Goal: Information Seeking & Learning: Learn about a topic

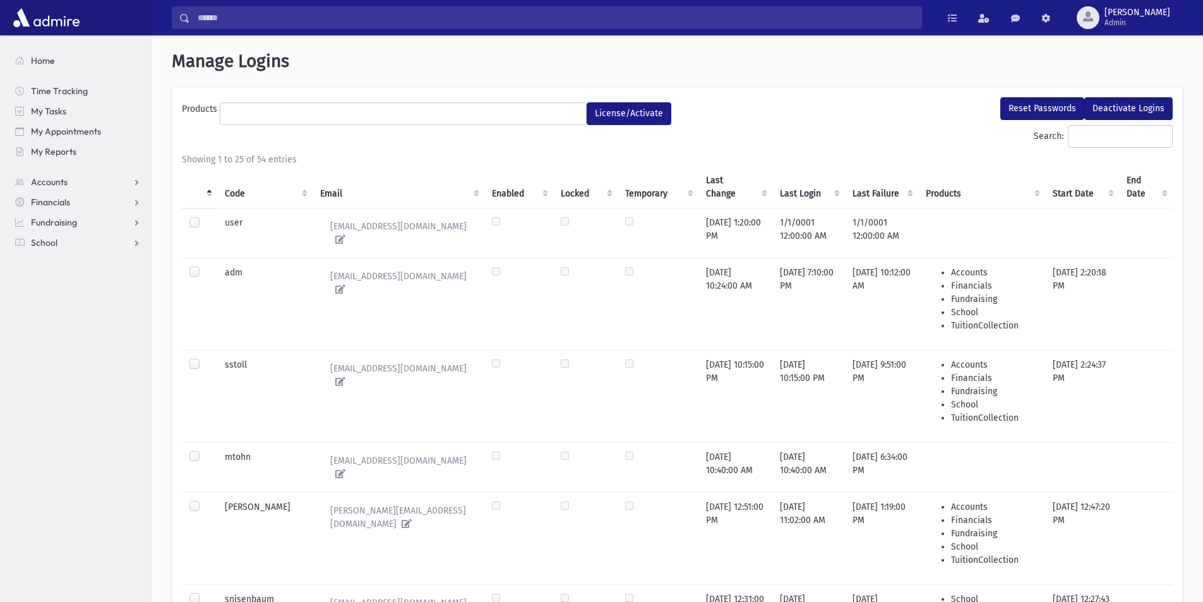
select select
click at [39, 242] on span "School" at bounding box center [44, 242] width 27 height 11
click at [42, 260] on span "Students" at bounding box center [55, 262] width 35 height 11
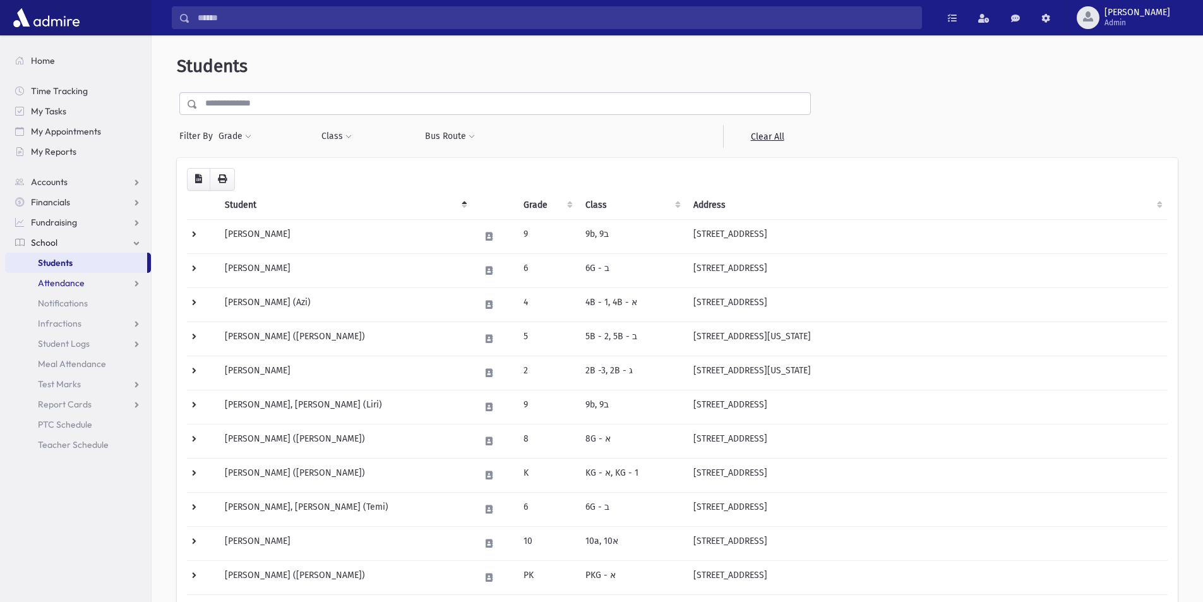
click at [60, 279] on span "Attendance" at bounding box center [61, 282] width 47 height 11
click at [57, 298] on span "Entry" at bounding box center [58, 302] width 21 height 11
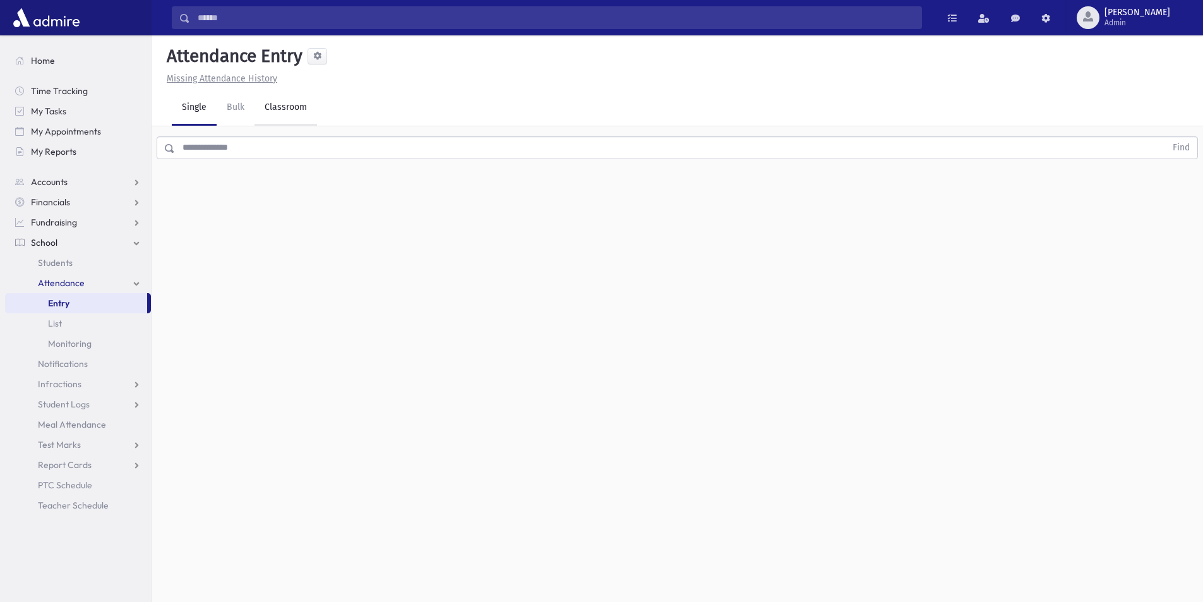
click at [275, 107] on link "Classroom" at bounding box center [286, 107] width 63 height 35
click at [57, 319] on span "List" at bounding box center [55, 323] width 14 height 11
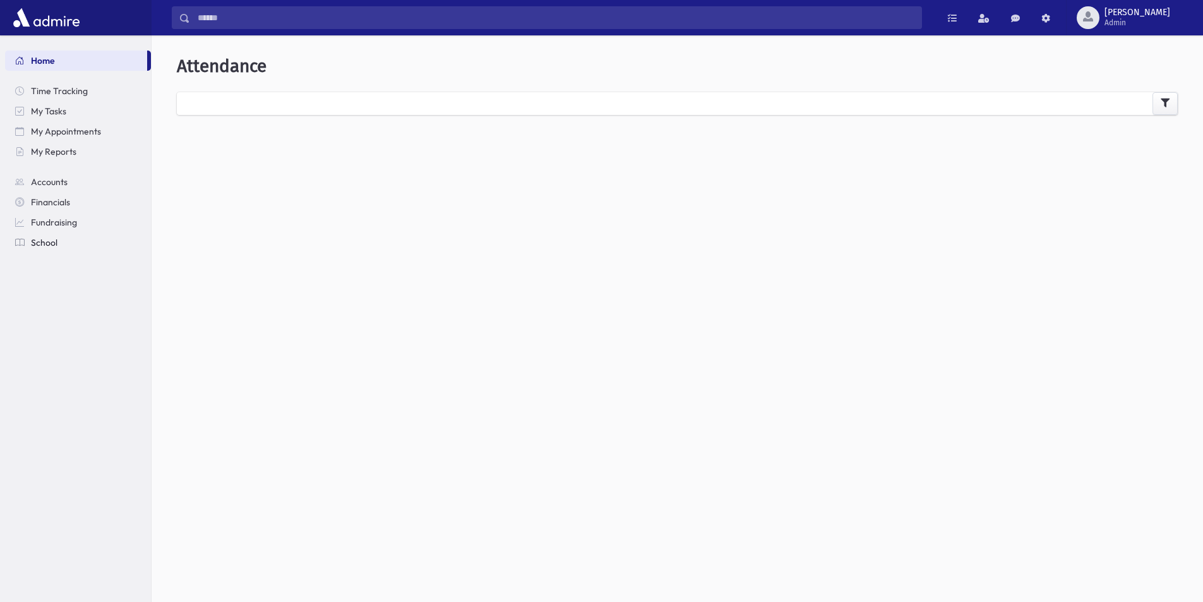
click at [38, 243] on span "School" at bounding box center [44, 242] width 27 height 11
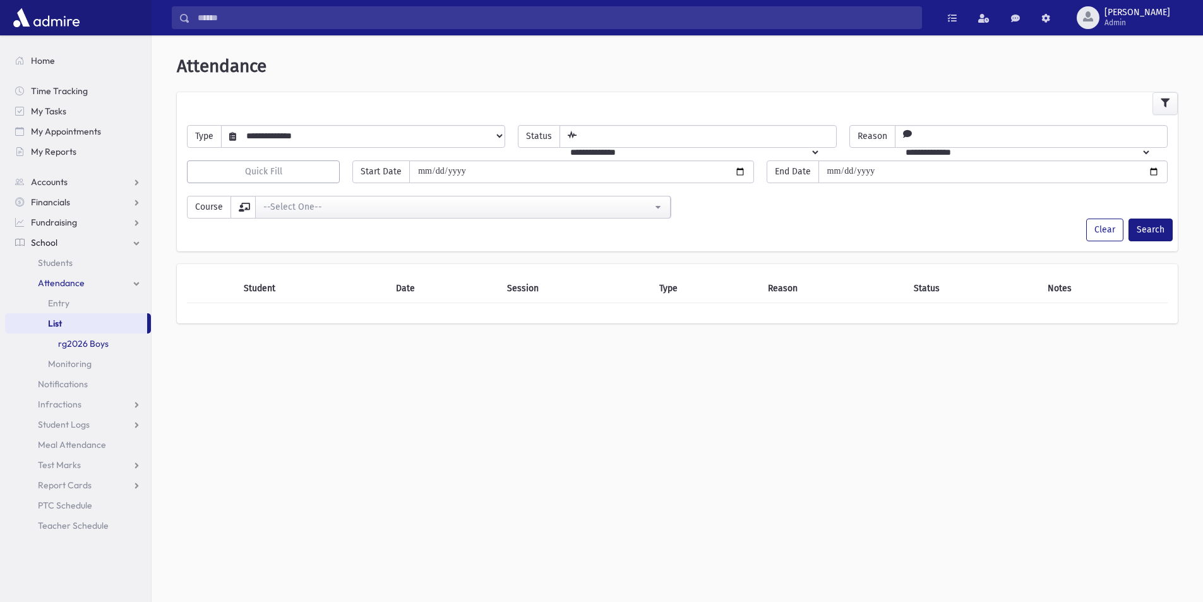
click at [77, 340] on link "rg2026 Boys" at bounding box center [78, 343] width 146 height 20
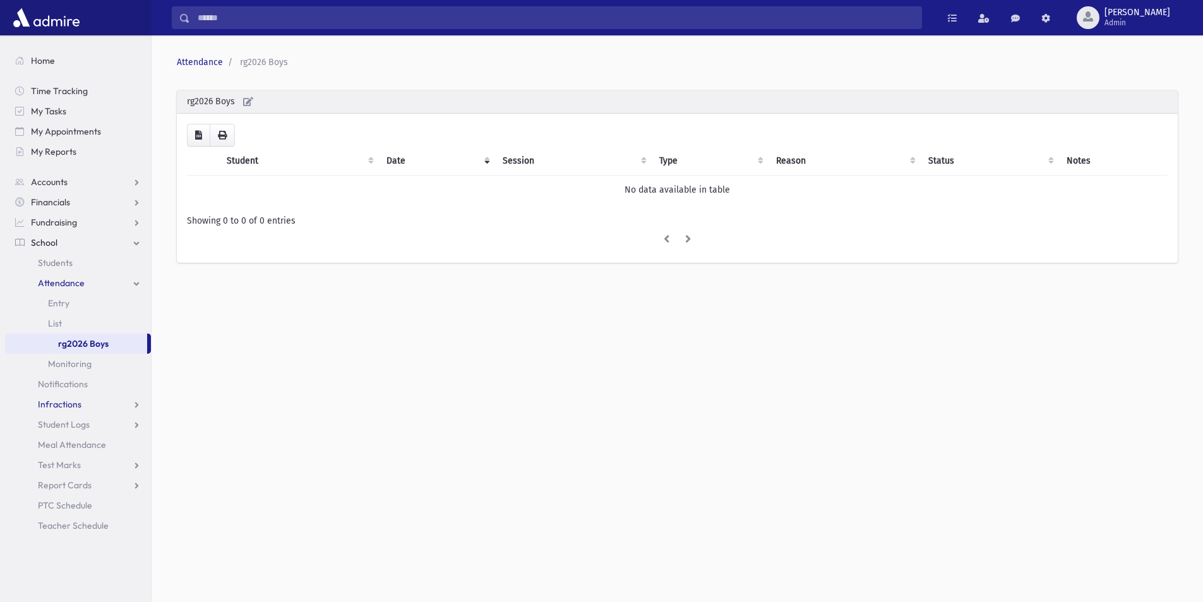
click at [65, 400] on span "Infractions" at bounding box center [60, 404] width 44 height 11
click at [52, 441] on span "List" at bounding box center [55, 444] width 14 height 11
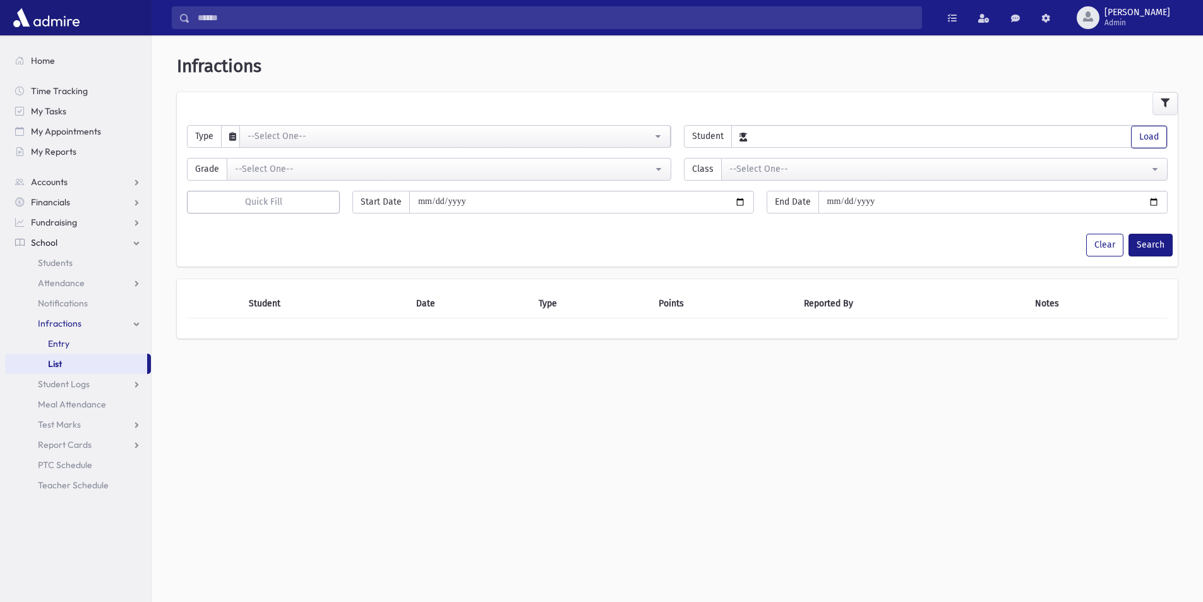
click at [53, 345] on span "Entry" at bounding box center [58, 343] width 21 height 11
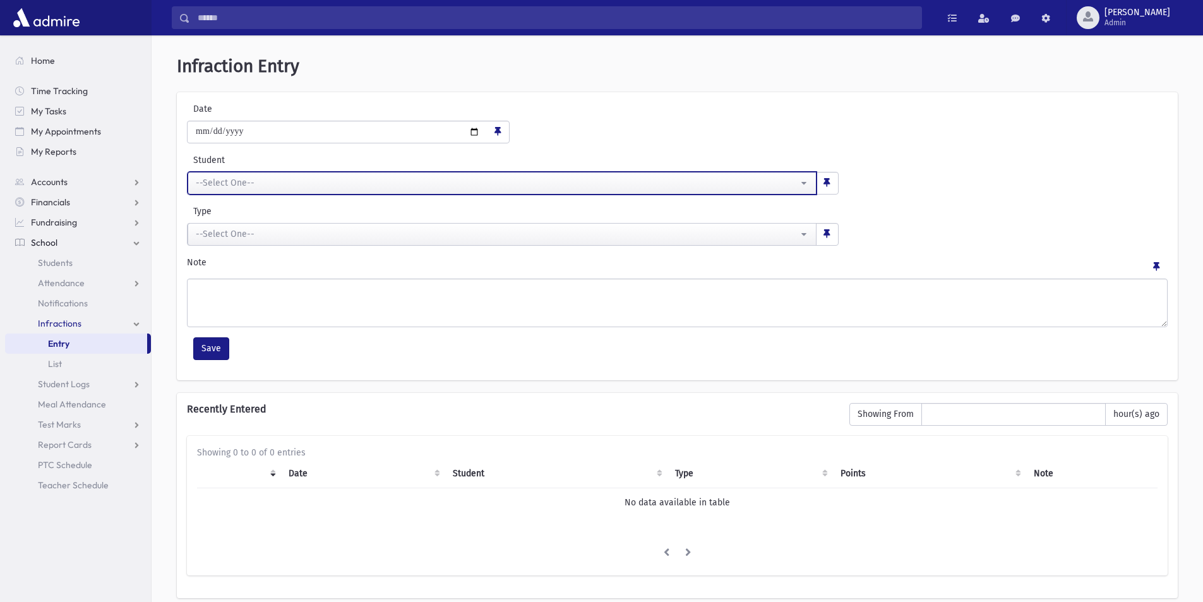
click at [238, 179] on div "--Select One--" at bounding box center [497, 182] width 602 height 13
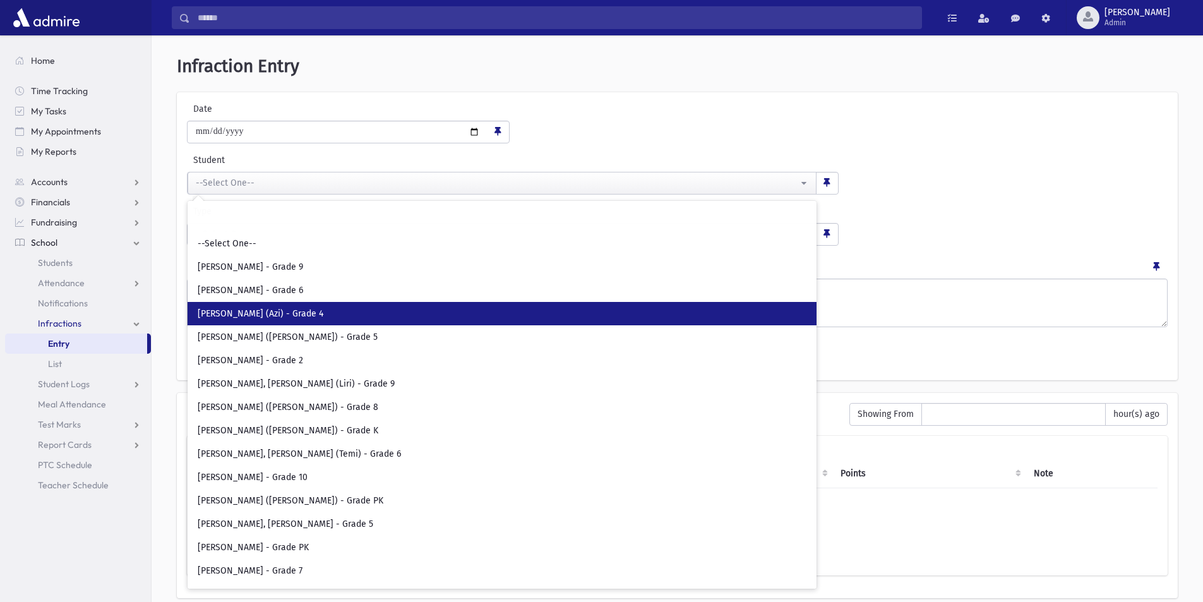
click at [229, 310] on span "Adler, Azarya Yaakov (Azi) - Grade 4" at bounding box center [261, 314] width 126 height 13
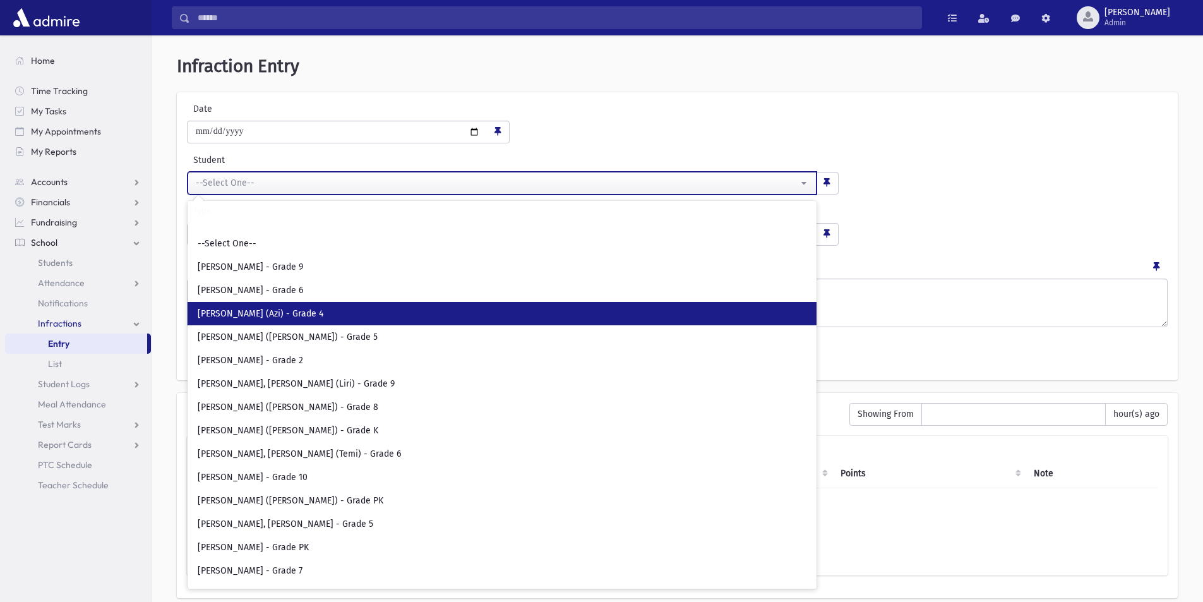
select select "*****"
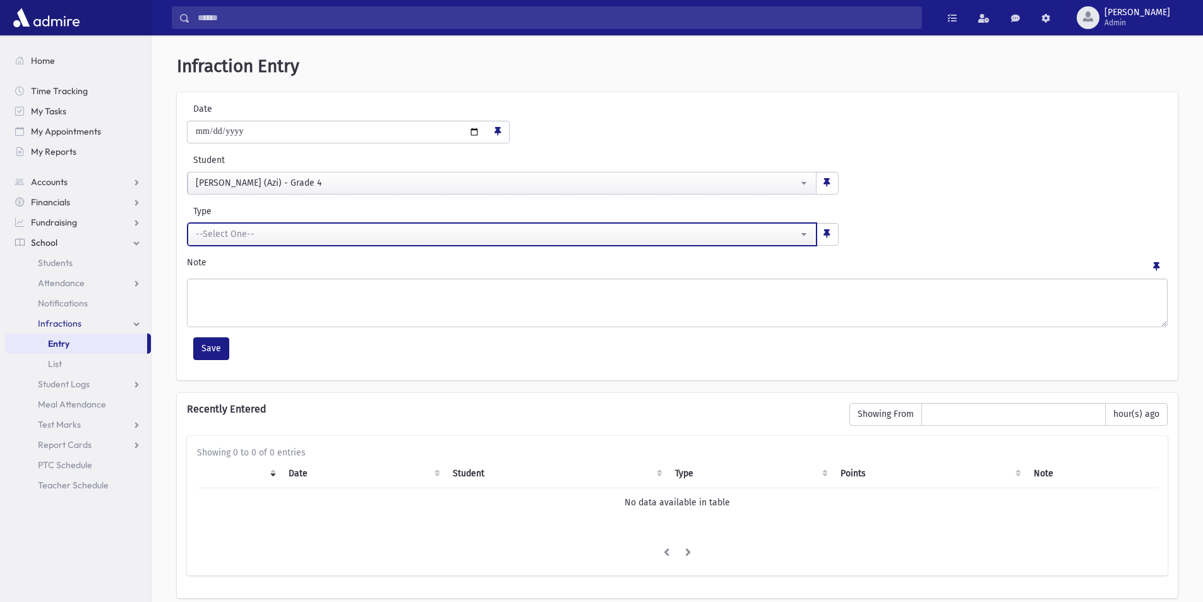
click at [227, 229] on div "--Select One--" at bounding box center [497, 233] width 602 height 13
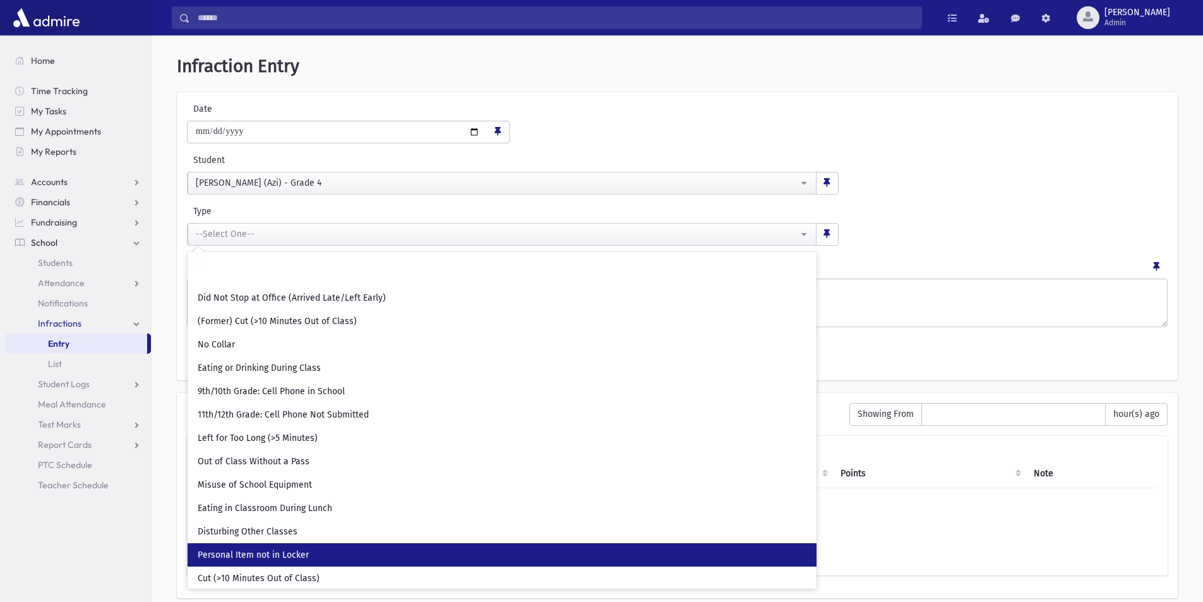
scroll to position [213, 0]
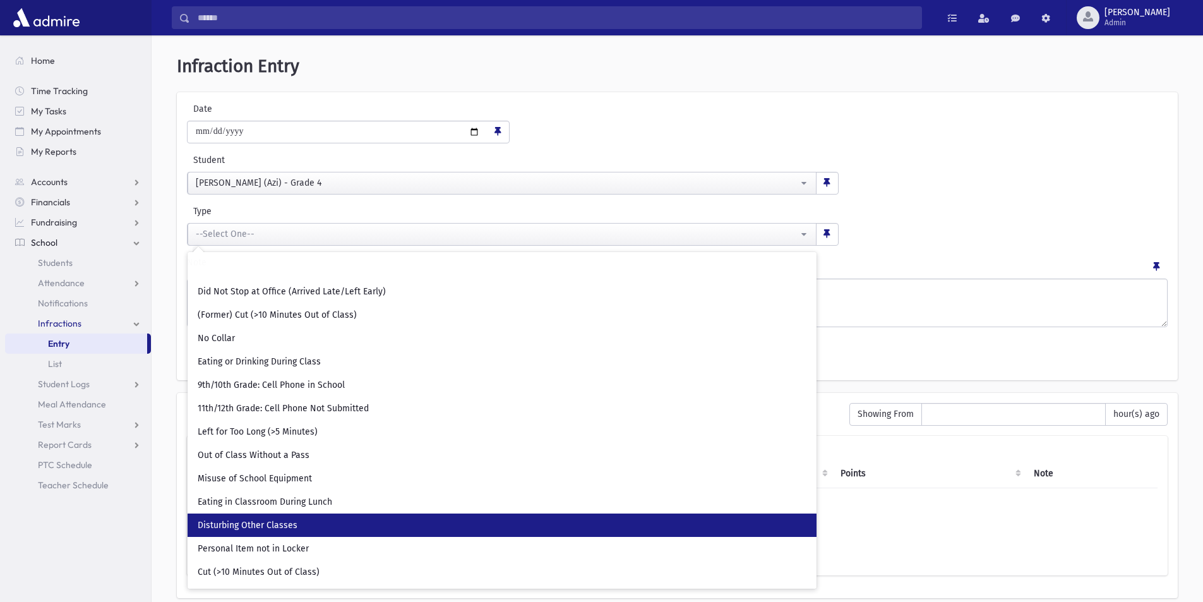
click at [283, 524] on span "Disturbing Other Classes" at bounding box center [248, 525] width 100 height 13
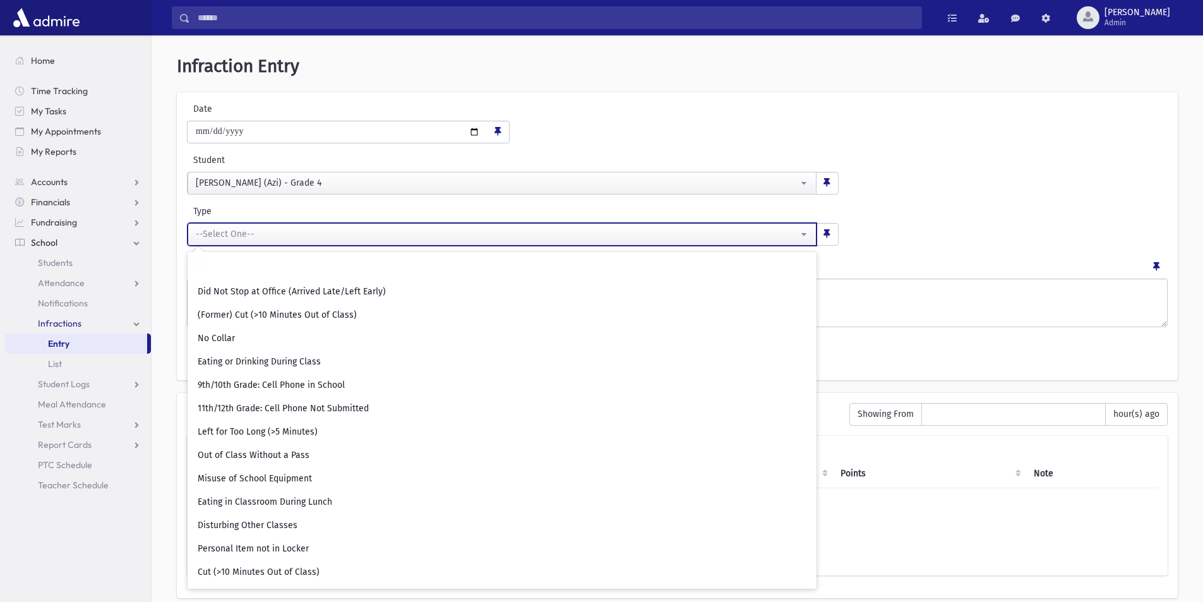
select select "**"
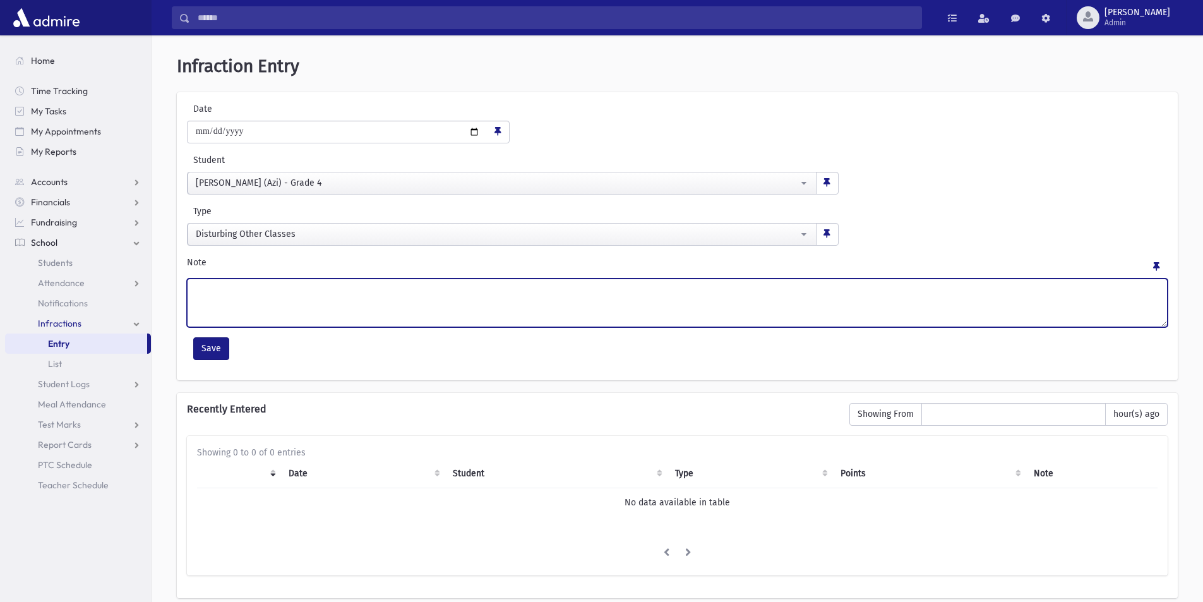
click at [230, 294] on textarea "Note" at bounding box center [677, 303] width 981 height 49
type textarea "*********"
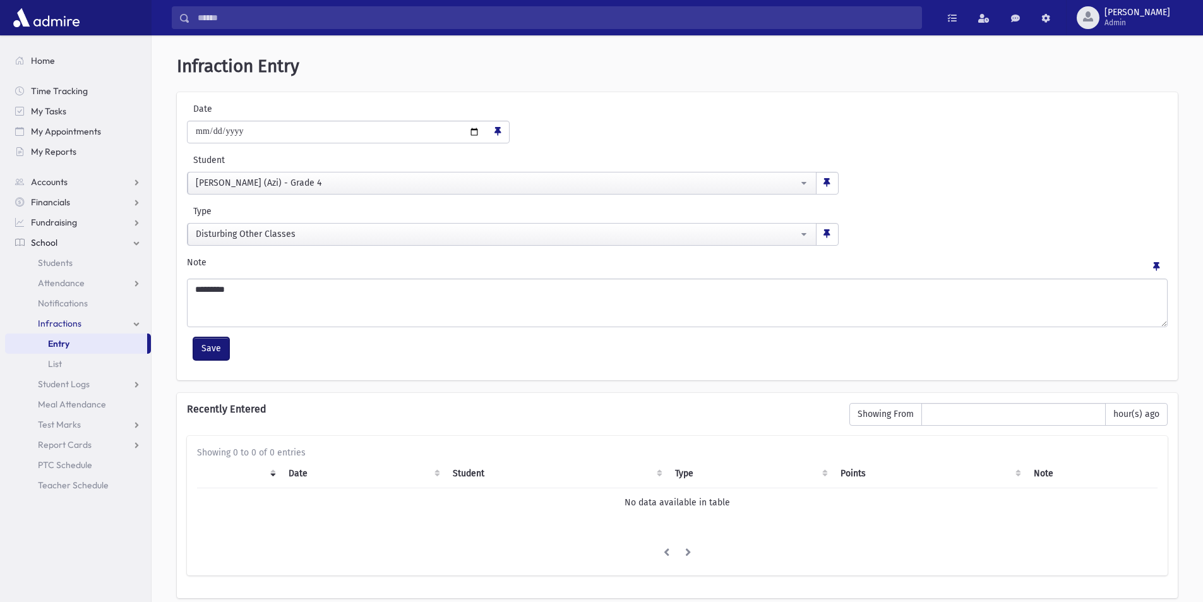
click at [217, 350] on button "Save" at bounding box center [211, 348] width 36 height 23
select select
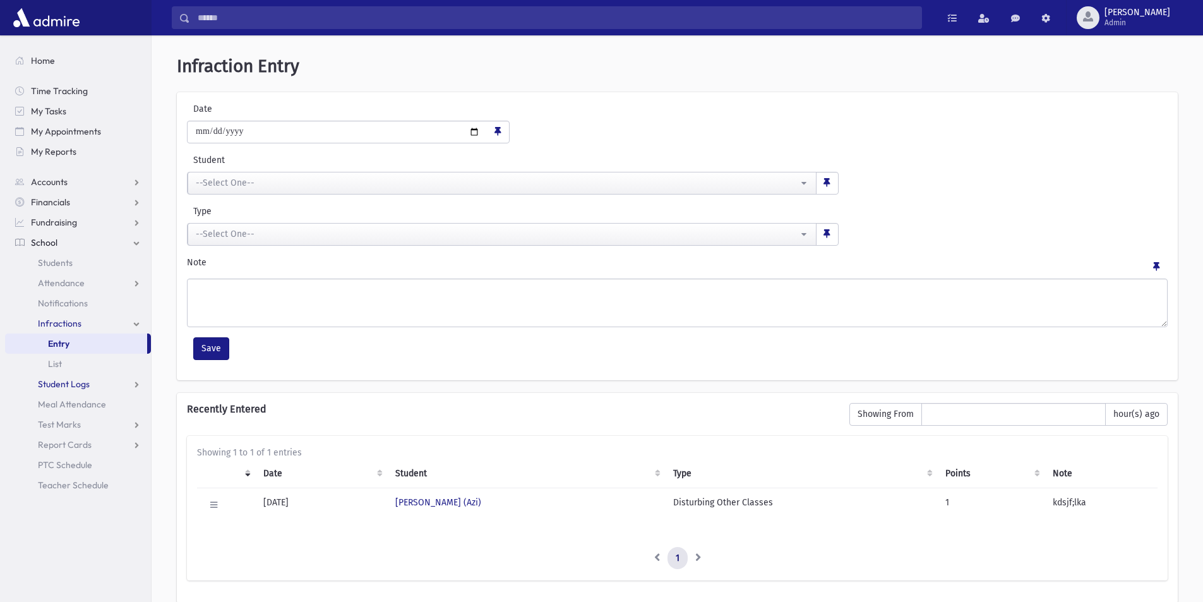
click at [73, 385] on span "Student Logs" at bounding box center [64, 383] width 52 height 11
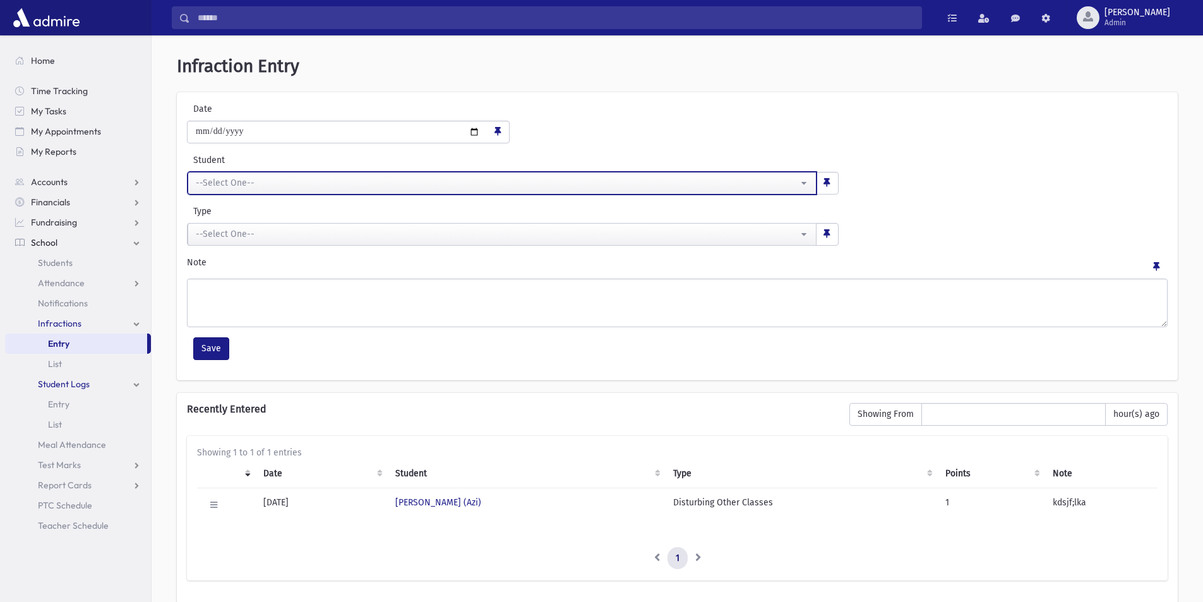
click at [213, 186] on div "--Select One--" at bounding box center [497, 182] width 602 height 13
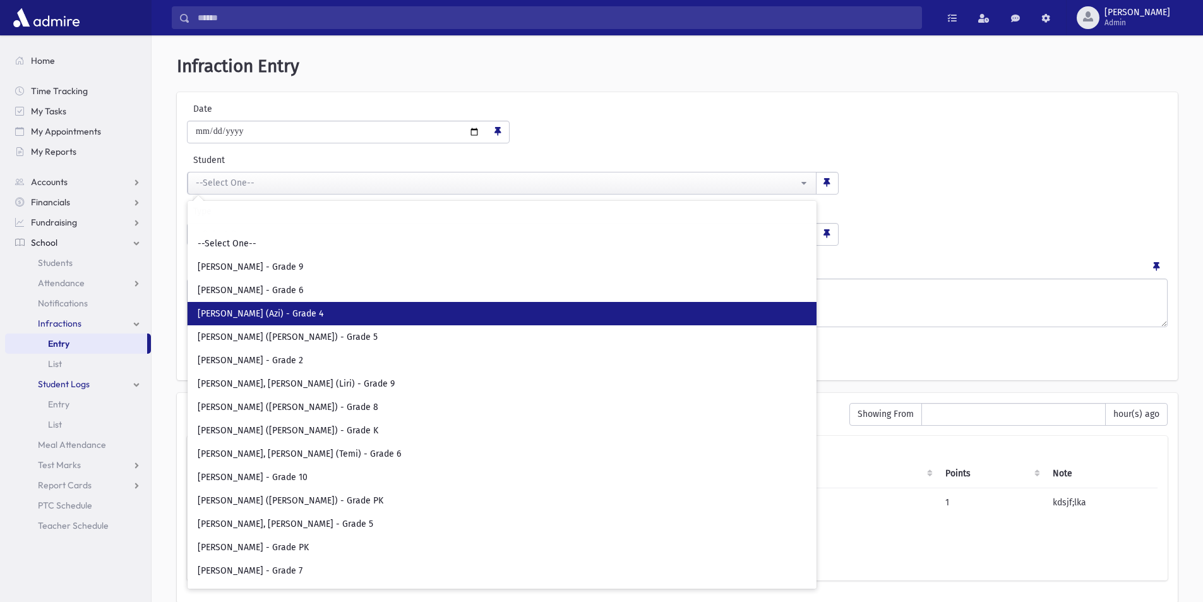
click at [224, 313] on span "Adler, Azarya Yaakov (Azi) - Grade 4" at bounding box center [261, 314] width 126 height 13
select select "*****"
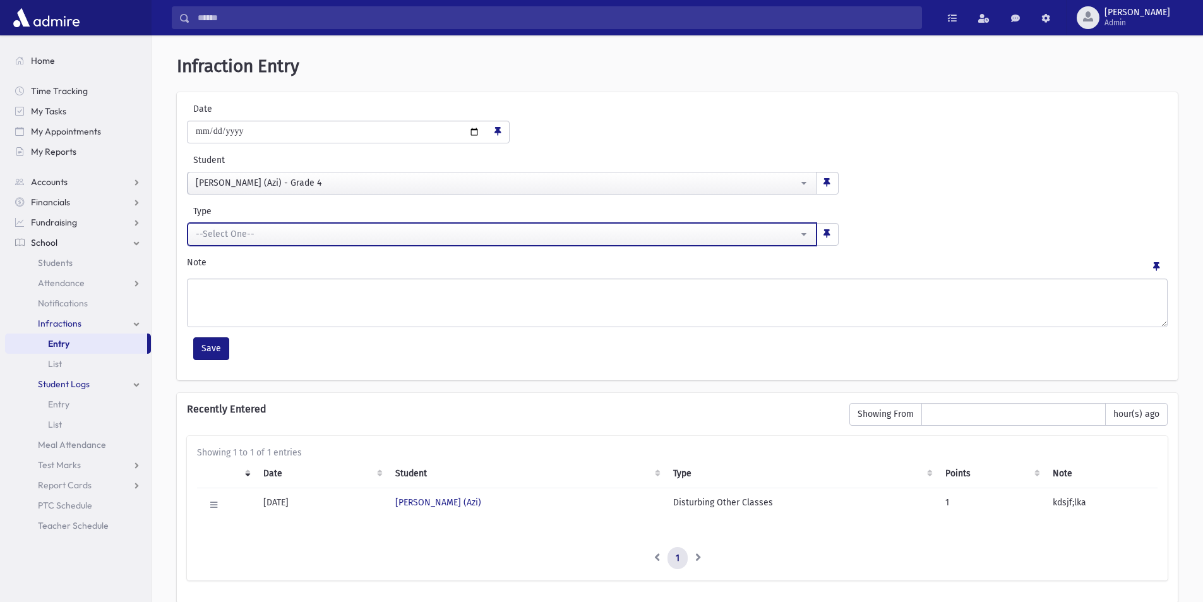
click at [211, 231] on div "--Select One--" at bounding box center [497, 233] width 602 height 13
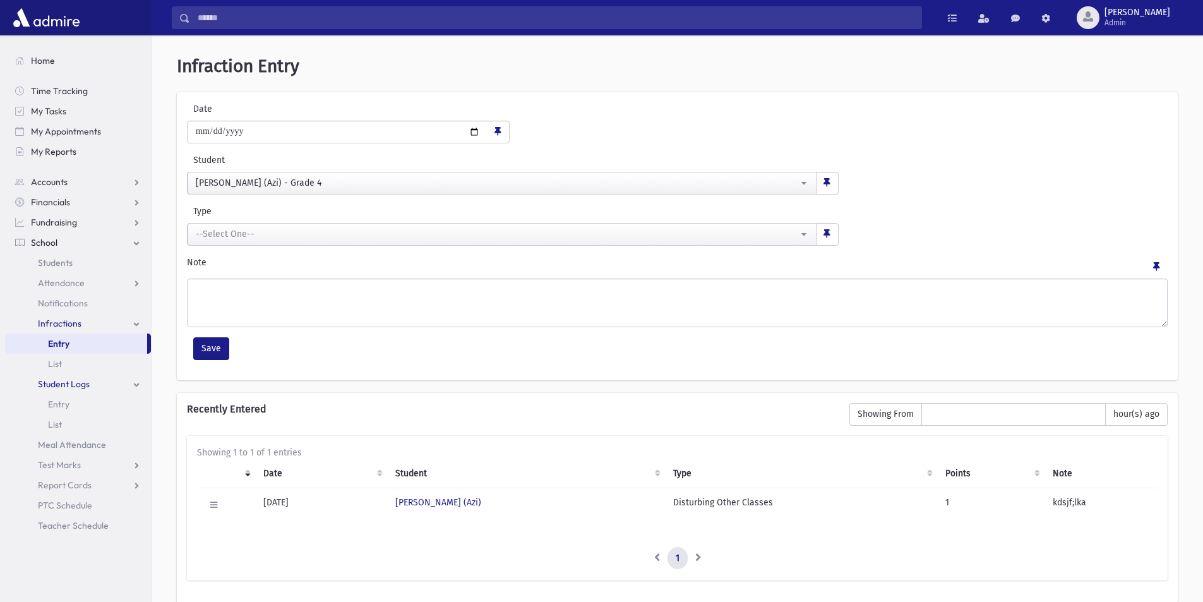
scroll to position [0, 0]
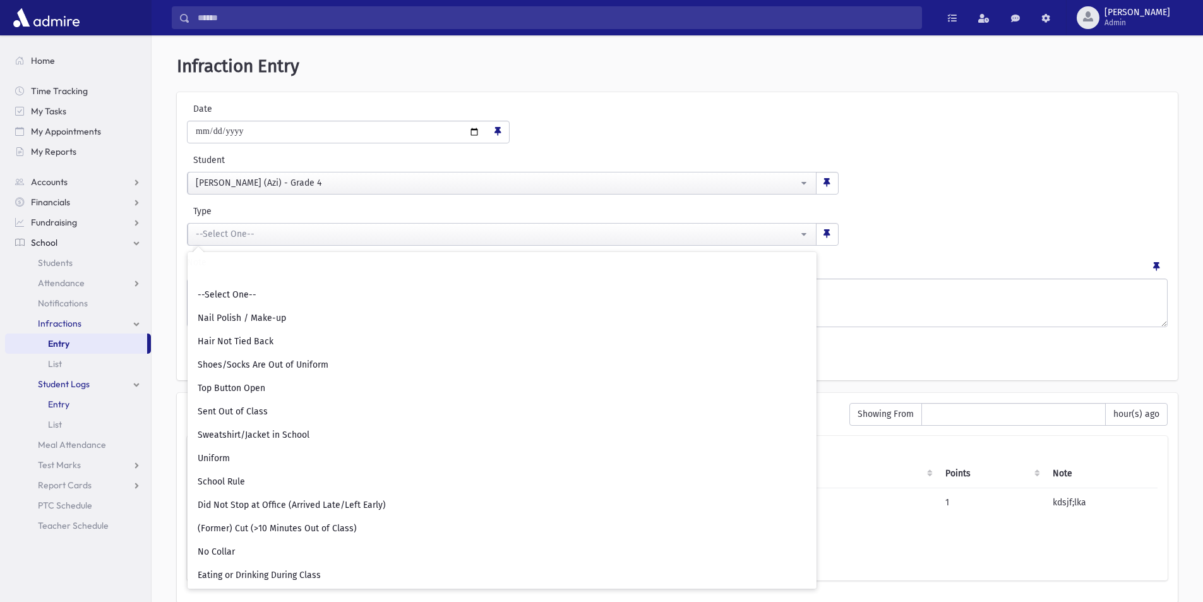
click at [58, 400] on span "Entry" at bounding box center [58, 404] width 21 height 11
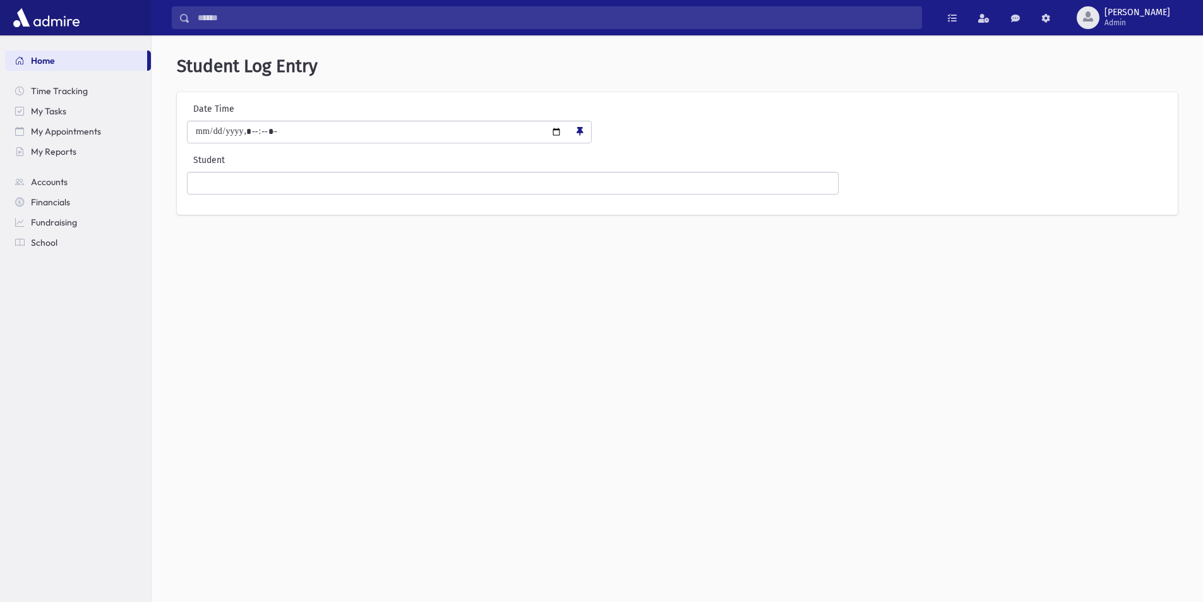
type input "**********"
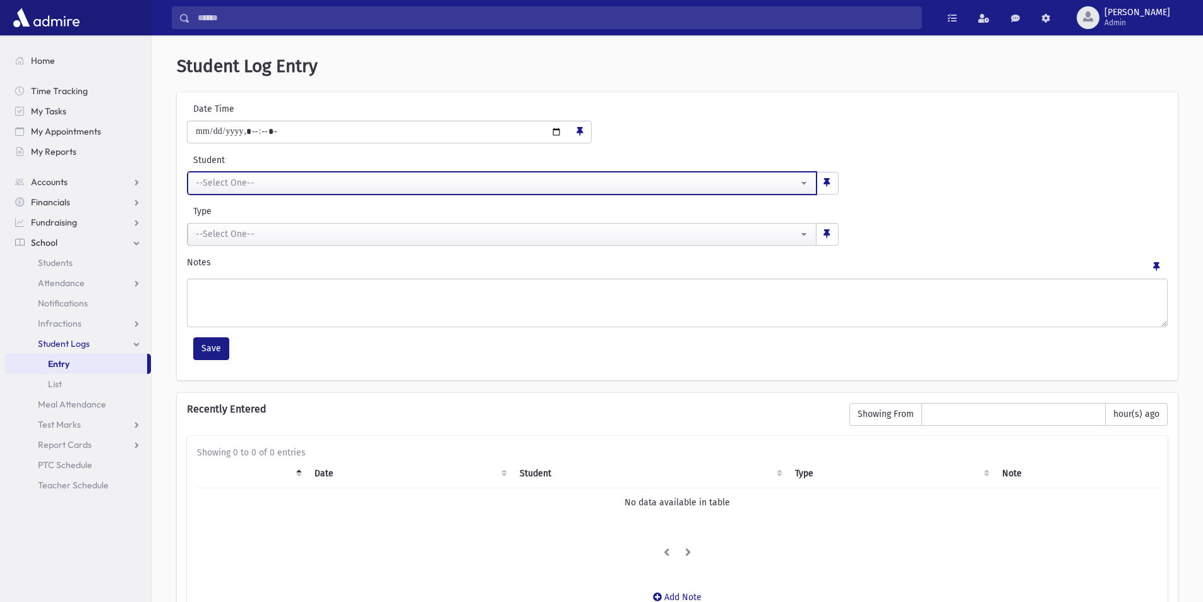
click at [246, 183] on div "--Select One--" at bounding box center [497, 182] width 602 height 13
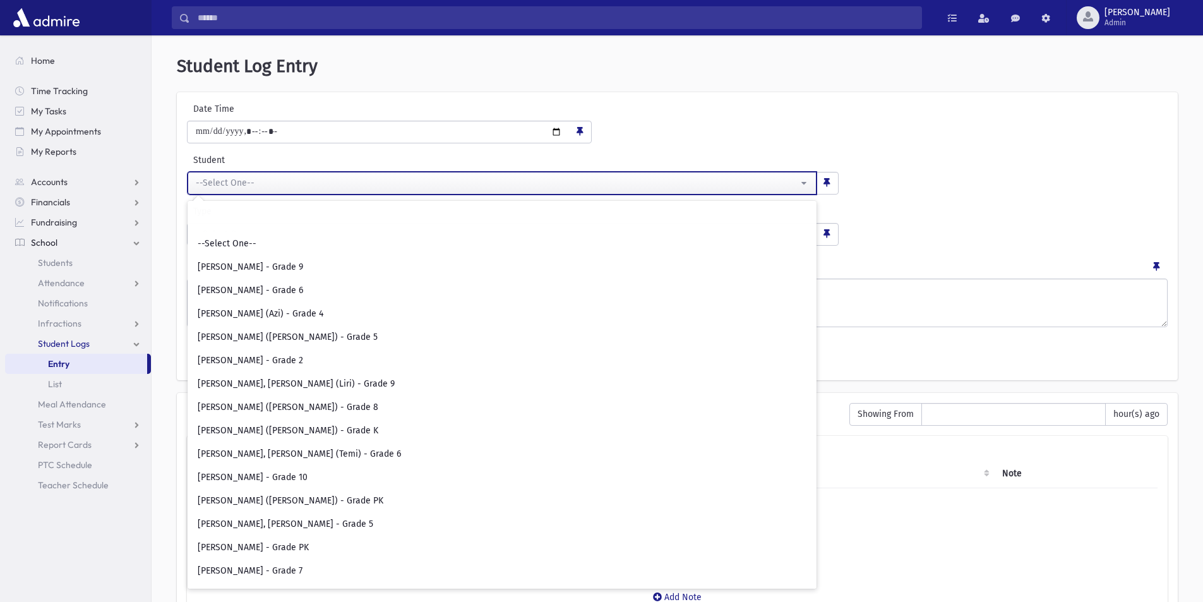
drag, startPoint x: 246, startPoint y: 183, endPoint x: 235, endPoint y: 234, distance: 52.9
click at [236, 195] on div "**********" at bounding box center [502, 183] width 629 height 23
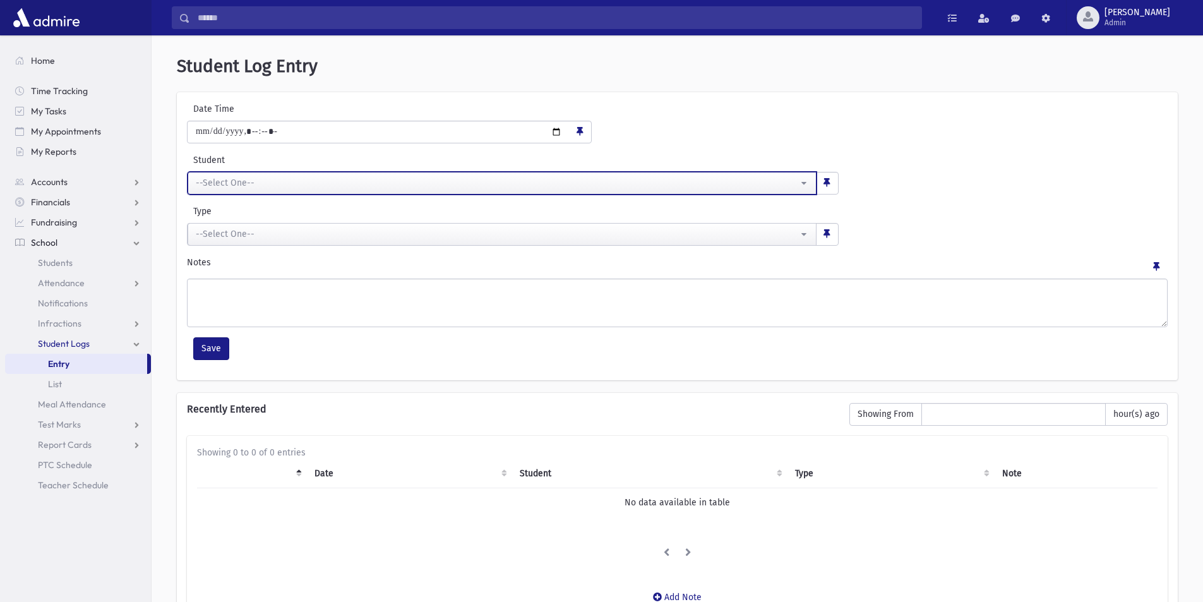
click at [217, 185] on div "--Select One--" at bounding box center [497, 182] width 602 height 13
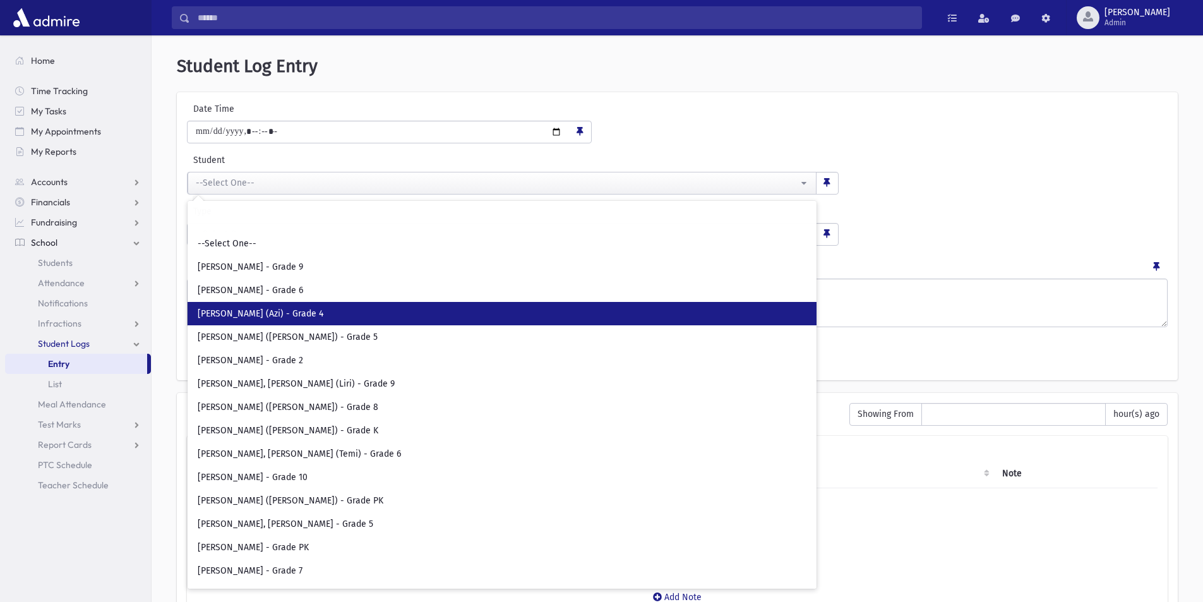
click at [229, 312] on span "[PERSON_NAME] (Azi) - Grade 4" at bounding box center [261, 314] width 126 height 13
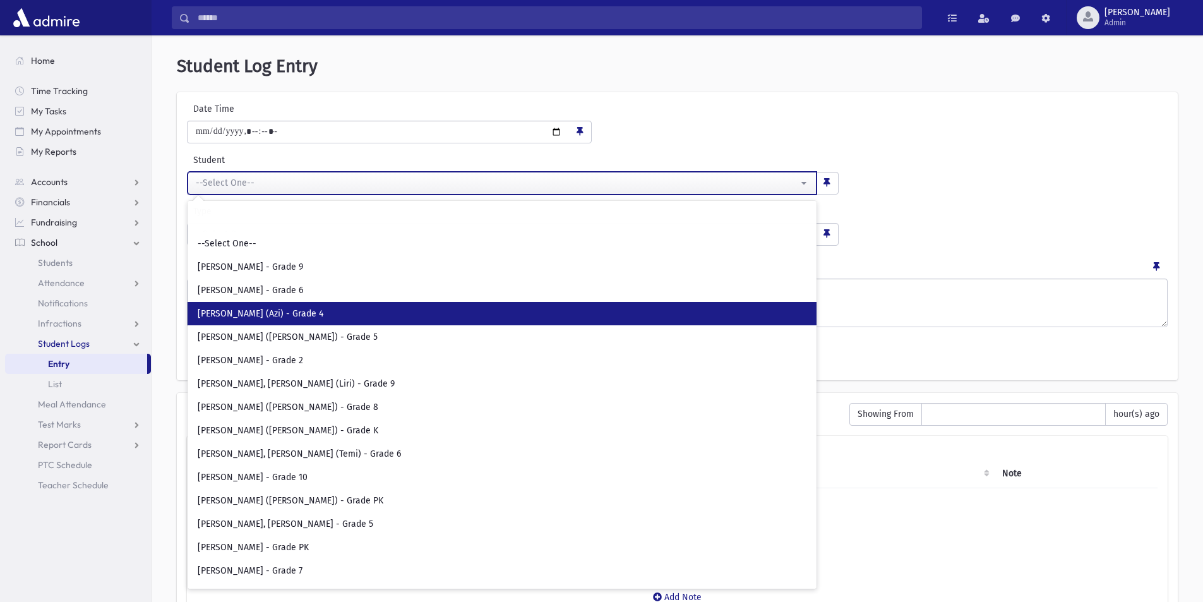
select select "****"
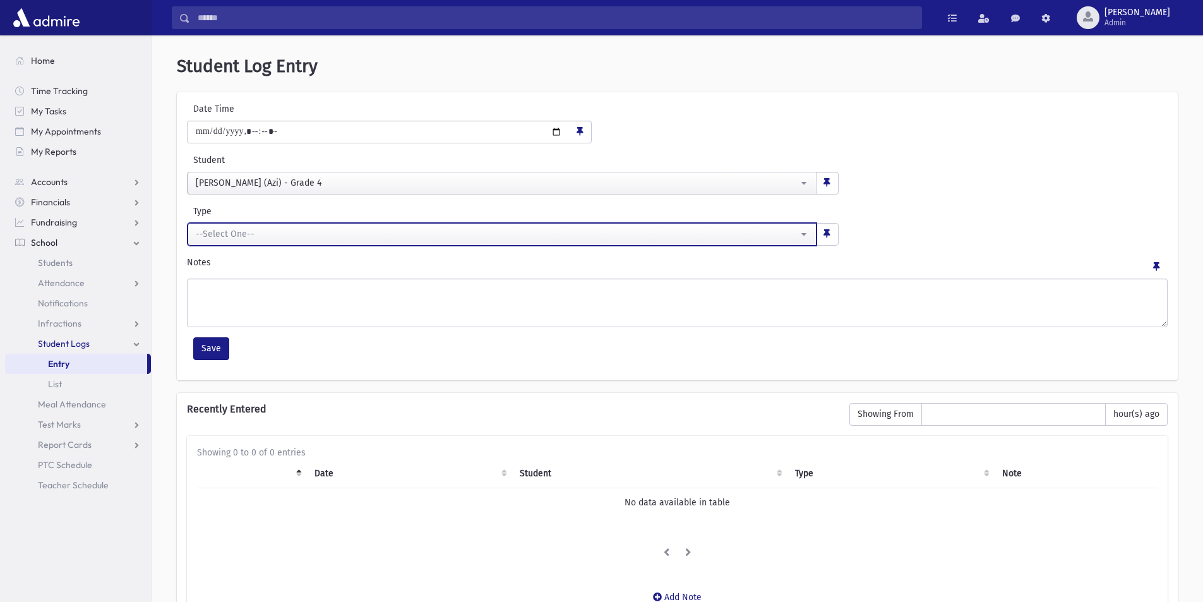
click at [213, 230] on div "--Select One--" at bounding box center [497, 233] width 602 height 13
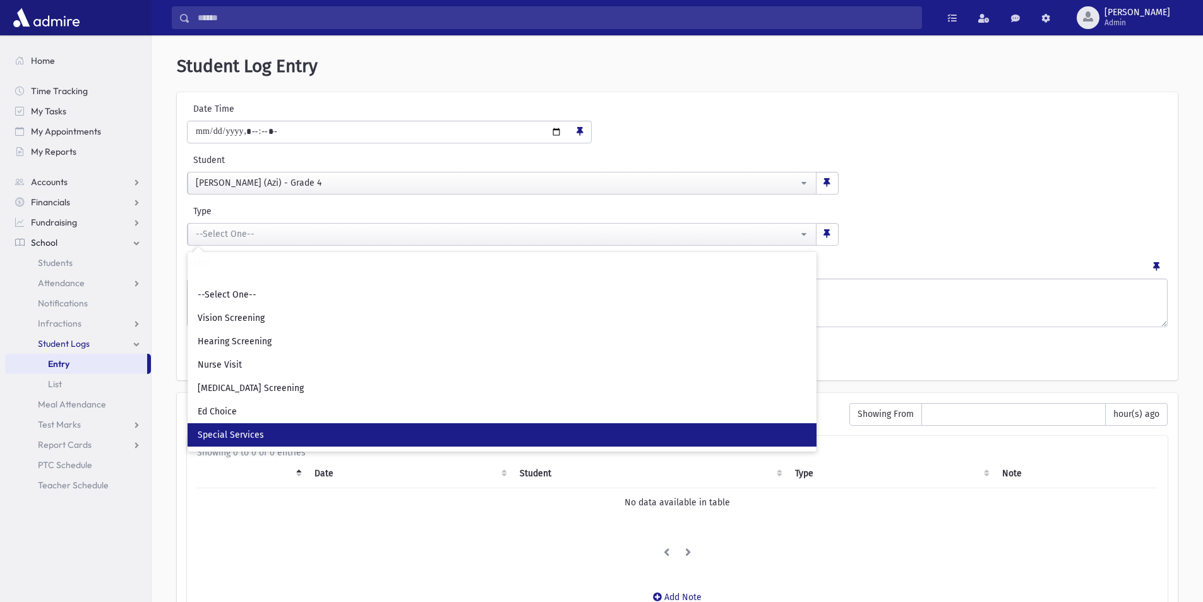
click at [229, 429] on span "Special Services" at bounding box center [231, 435] width 66 height 13
select select "*"
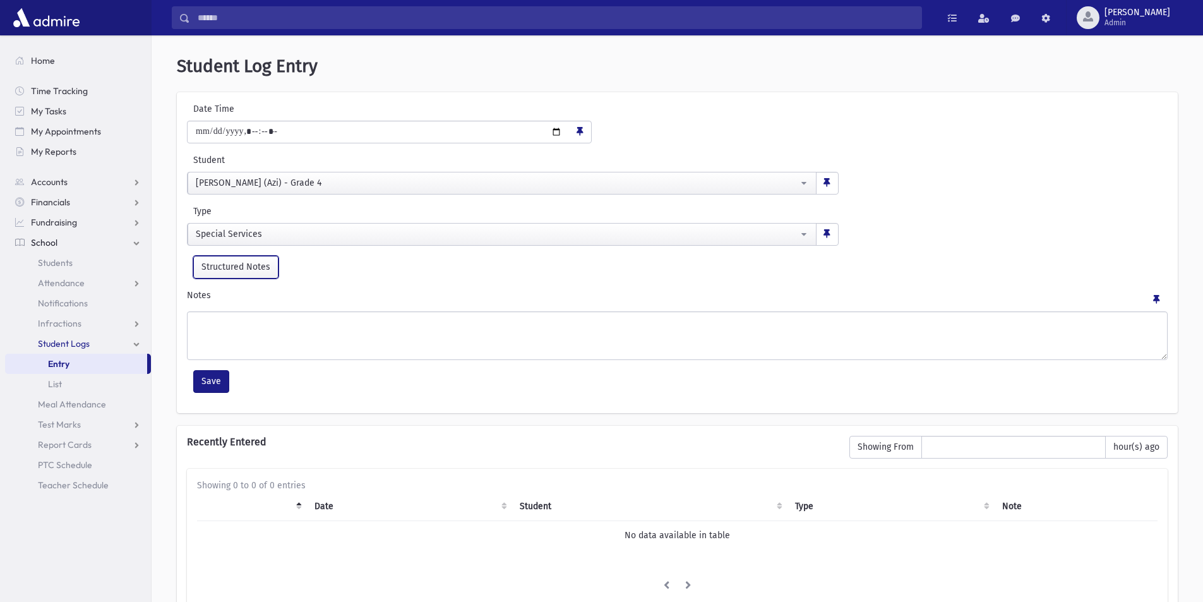
click at [236, 263] on button "Structured Notes" at bounding box center [235, 267] width 85 height 23
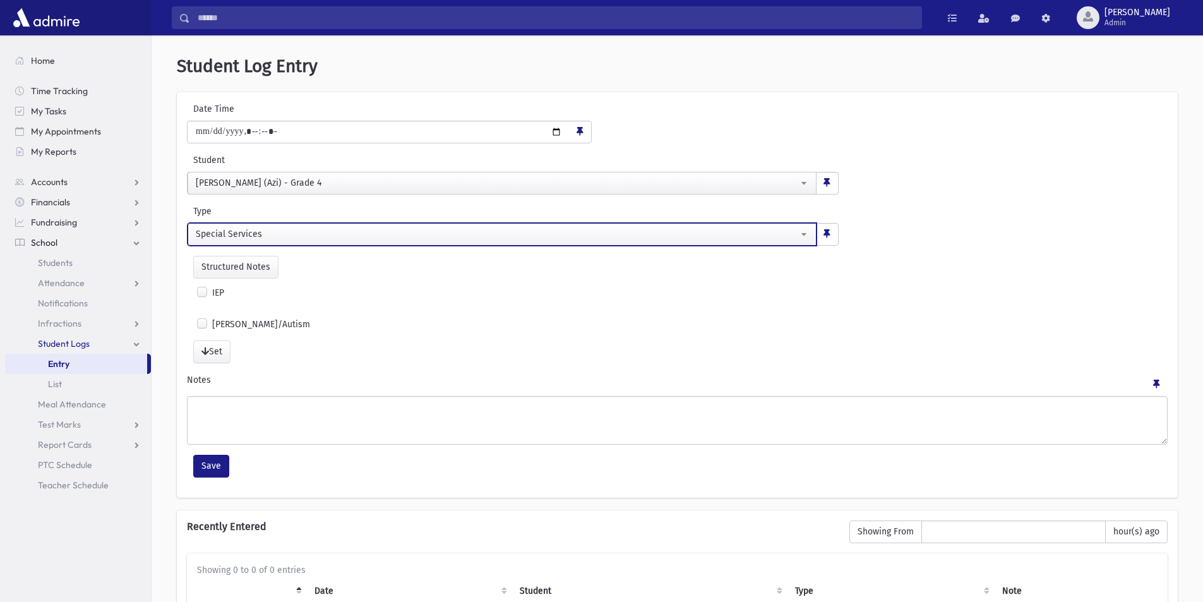
click at [224, 224] on button "Special Services" at bounding box center [502, 234] width 629 height 23
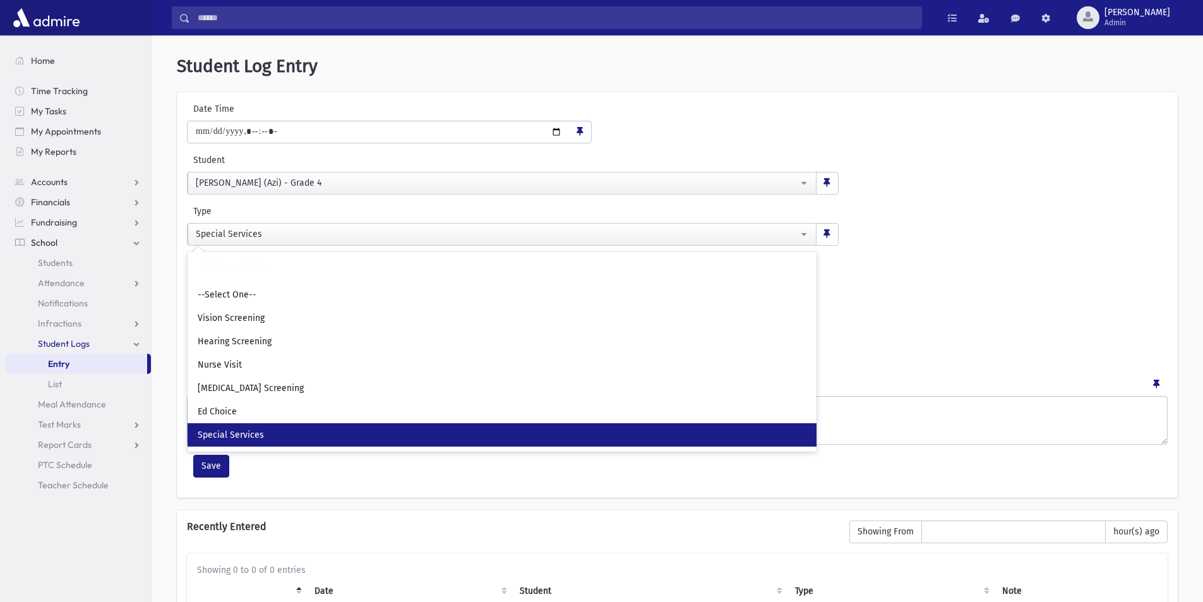
click at [655, 136] on div "Date Time" at bounding box center [677, 122] width 987 height 41
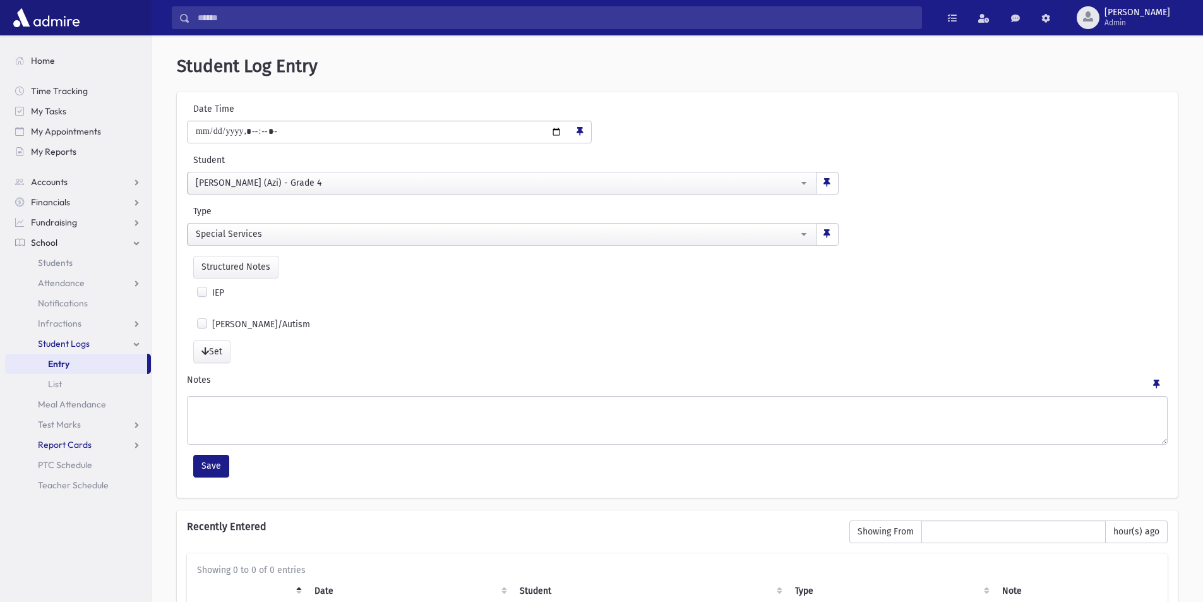
click at [73, 438] on link "Report Cards" at bounding box center [78, 445] width 146 height 20
click at [67, 460] on span "Entry" at bounding box center [58, 464] width 21 height 11
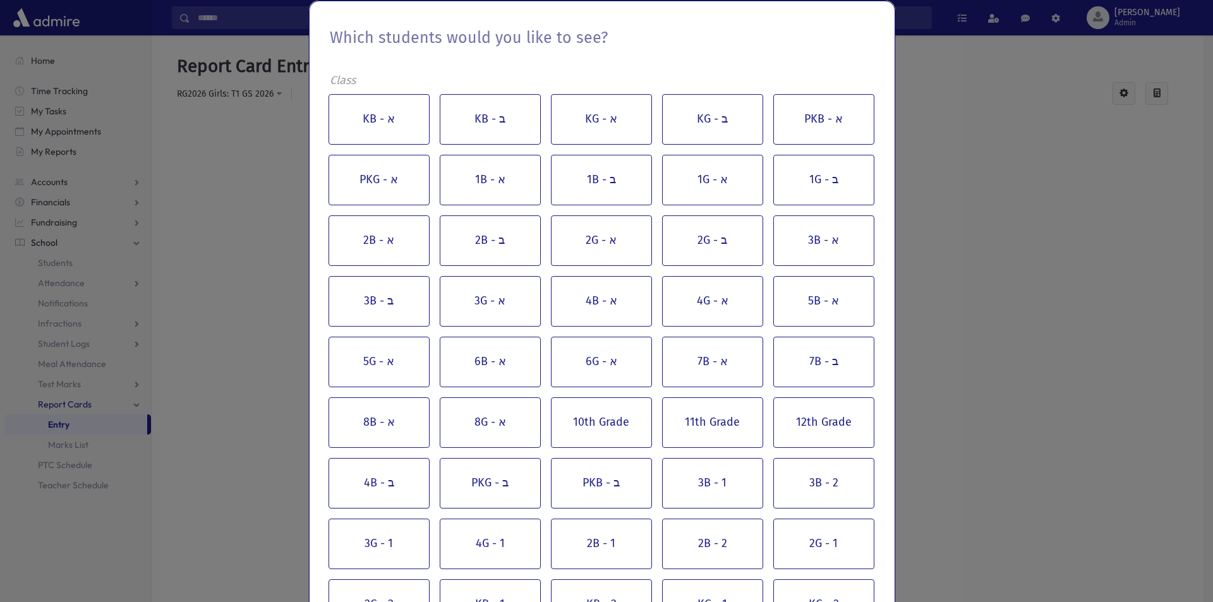
click at [212, 366] on div "Which students would you like to see? Class KB - א KB - ב KG - א KG - ב PKB - א…" at bounding box center [606, 301] width 1213 height 602
click at [217, 385] on div "Which students would you like to see? Class KB - א KB - ב KG - א KG - ב PKB - א…" at bounding box center [606, 301] width 1213 height 602
click at [965, 111] on div "Which students would you like to see? Class KB - א KB - ב KG - א KG - ב PKB - א…" at bounding box center [606, 301] width 1213 height 602
drag, startPoint x: 280, startPoint y: 138, endPoint x: 347, endPoint y: 124, distance: 67.6
click at [281, 136] on div "Which students would you like to see? Class KB - א KB - ב KG - א KG - ב PKB - א…" at bounding box center [606, 301] width 1213 height 602
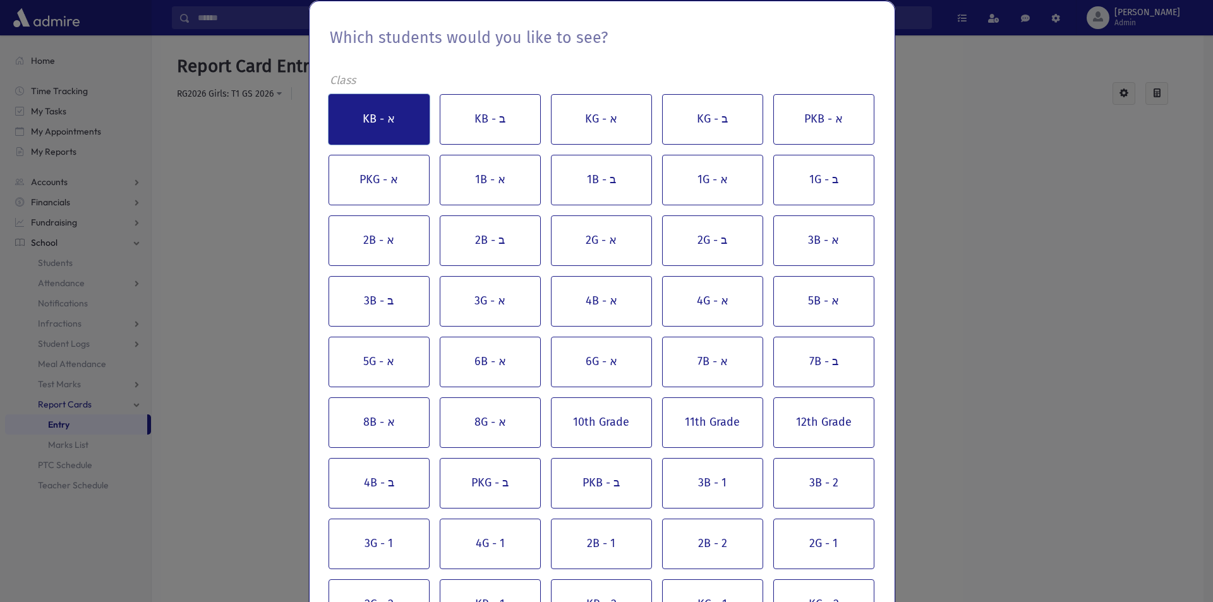
click at [361, 124] on button "KB - א" at bounding box center [378, 119] width 101 height 51
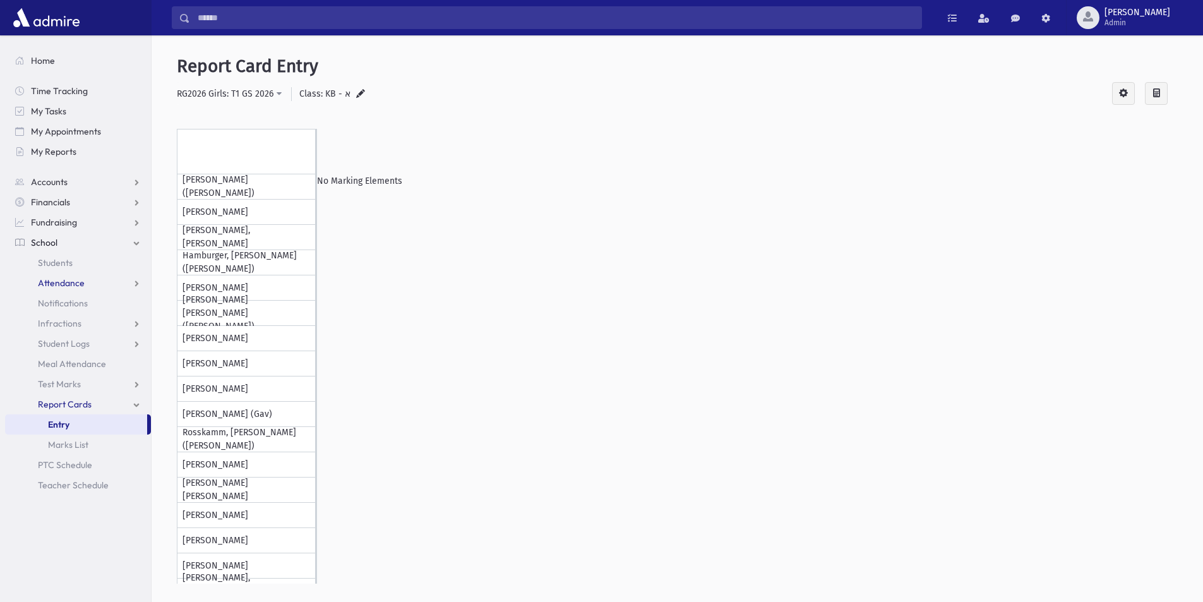
click at [53, 278] on span "Attendance" at bounding box center [61, 282] width 47 height 11
click at [55, 299] on span "Entry" at bounding box center [58, 302] width 21 height 11
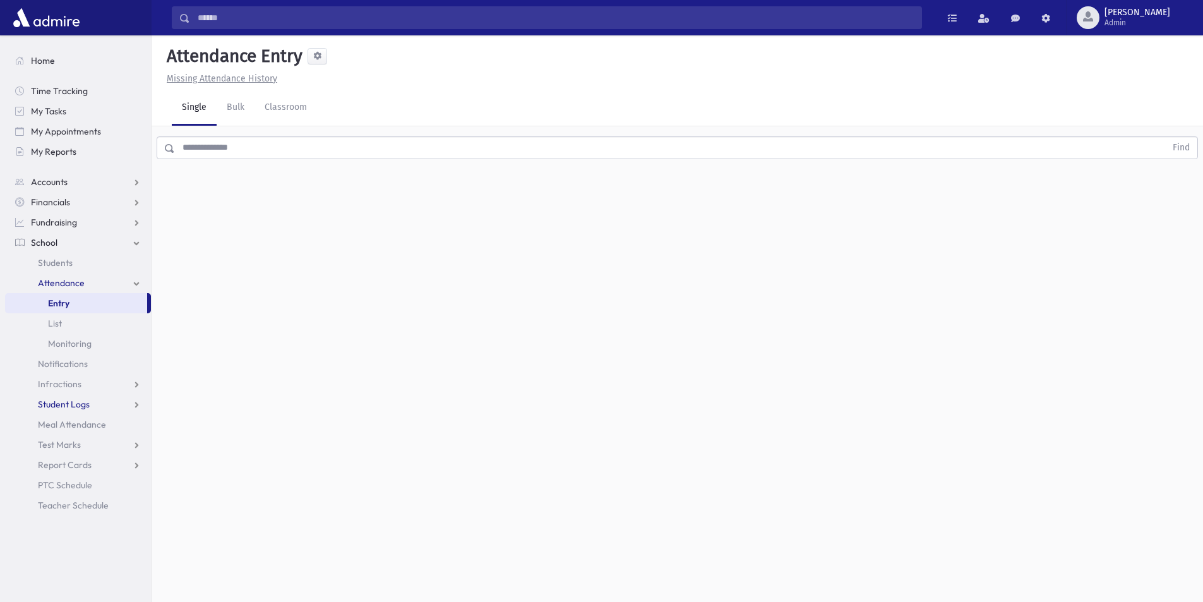
click at [73, 405] on span "Student Logs" at bounding box center [64, 404] width 52 height 11
click at [68, 419] on span "Entry" at bounding box center [58, 424] width 21 height 11
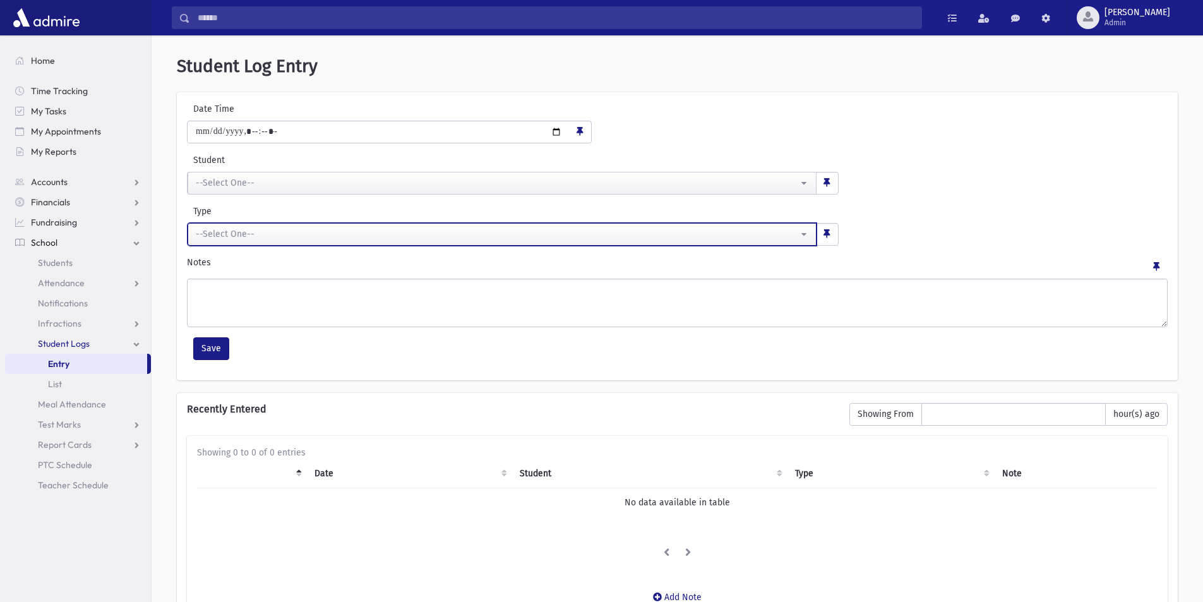
click at [807, 232] on button "--Select One--" at bounding box center [502, 234] width 629 height 23
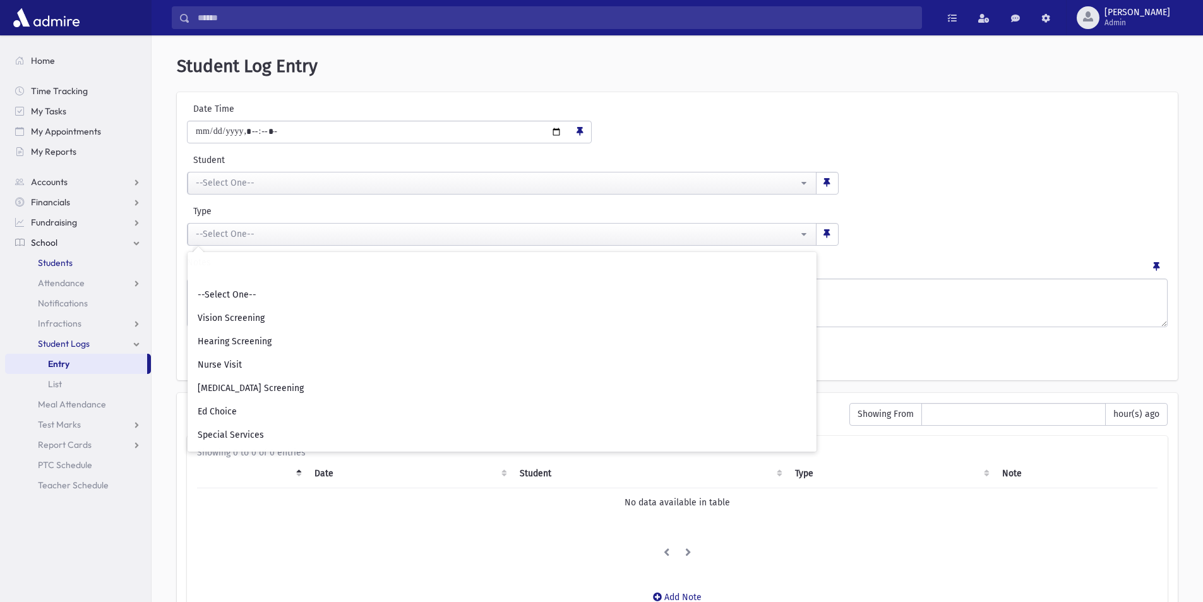
click at [51, 258] on span "Students" at bounding box center [55, 262] width 35 height 11
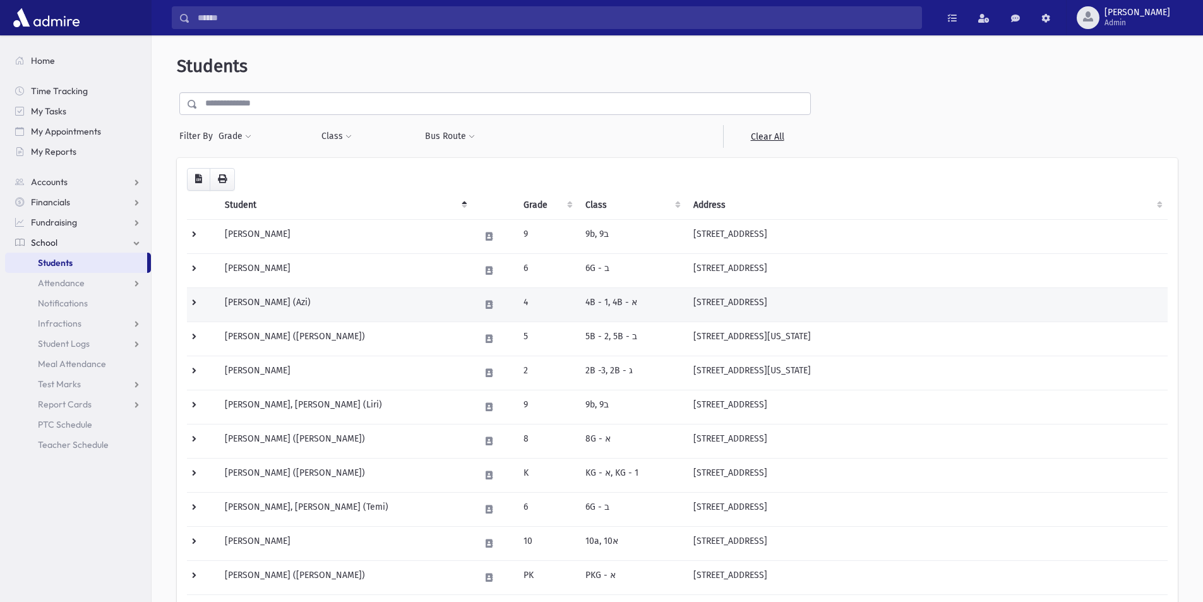
click at [247, 298] on td "[PERSON_NAME] (Azi)" at bounding box center [344, 304] width 255 height 34
click at [245, 298] on td "[PERSON_NAME] (Azi)" at bounding box center [344, 304] width 255 height 34
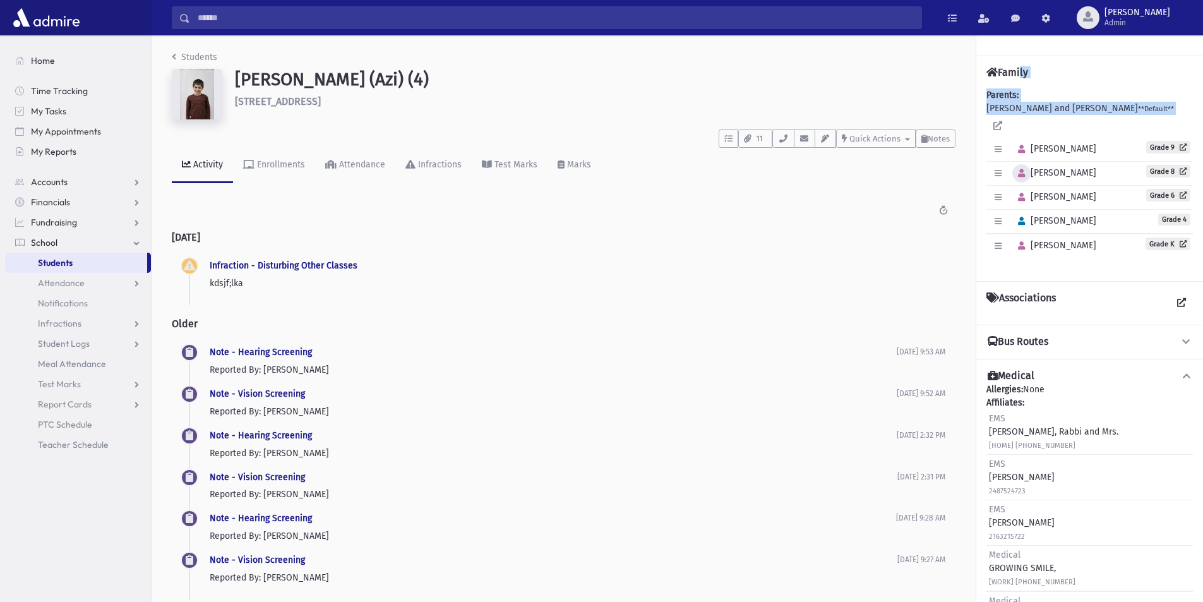
drag, startPoint x: 1013, startPoint y: 125, endPoint x: 1020, endPoint y: 167, distance: 42.9
click at [1018, 159] on div "Family Parents: ADLER, Moshe and Milca Rana **Default** Edit Individual Delete …" at bounding box center [1089, 168] width 227 height 225
click at [282, 167] on div "Enrollments" at bounding box center [280, 164] width 51 height 11
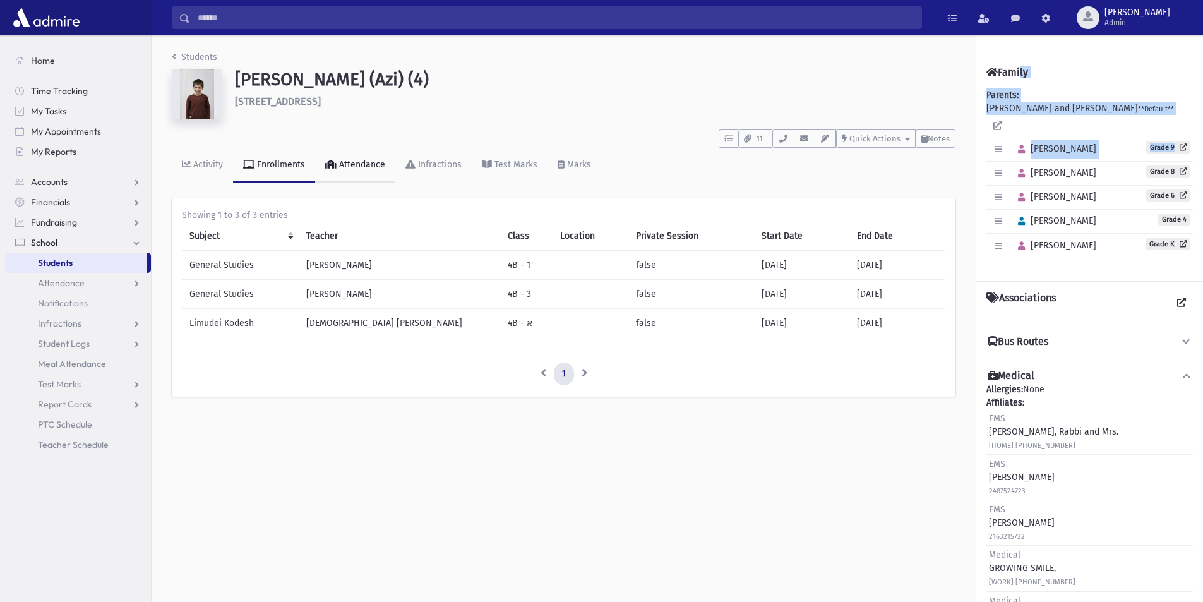
click at [366, 169] on div "Attendance" at bounding box center [361, 164] width 49 height 11
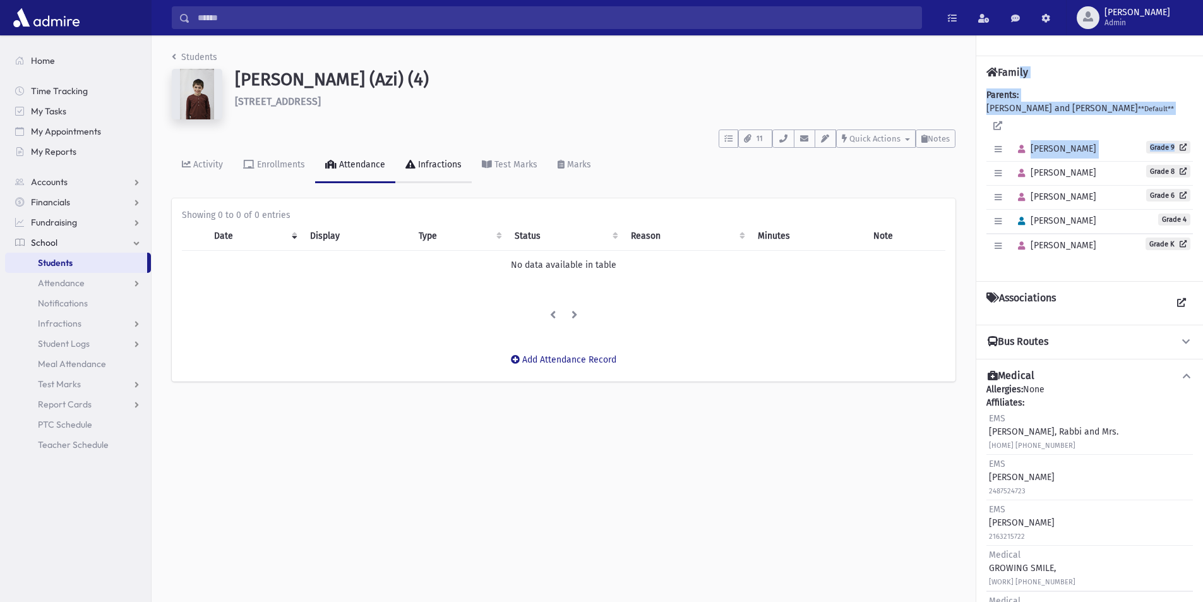
click at [429, 159] on div "Infractions" at bounding box center [439, 164] width 46 height 11
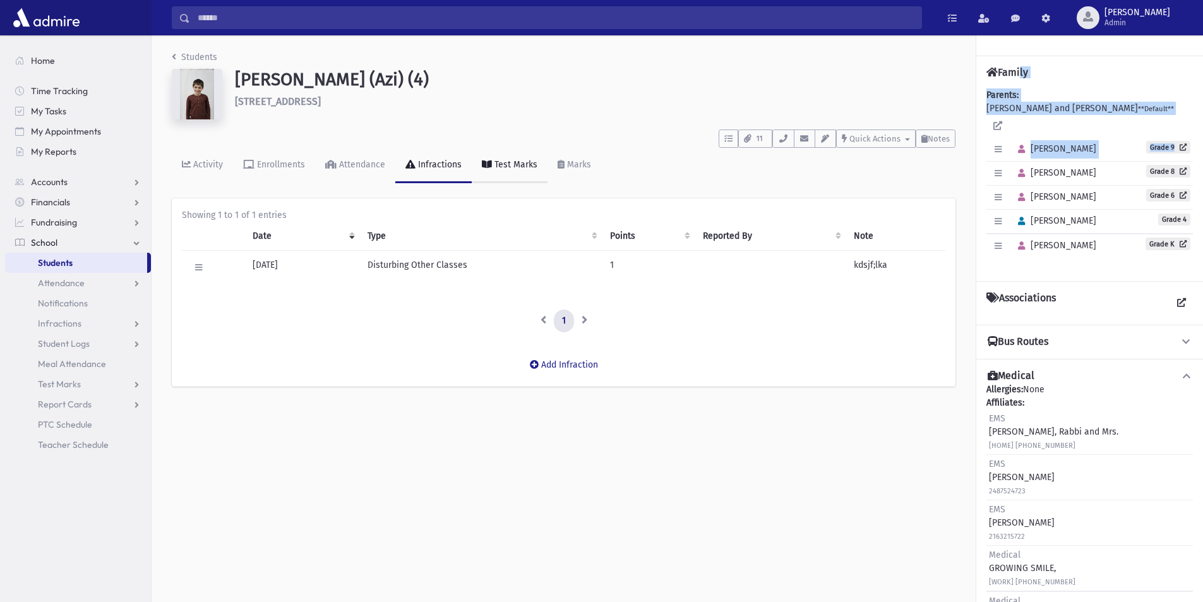
click at [498, 159] on div "Test Marks" at bounding box center [514, 164] width 45 height 11
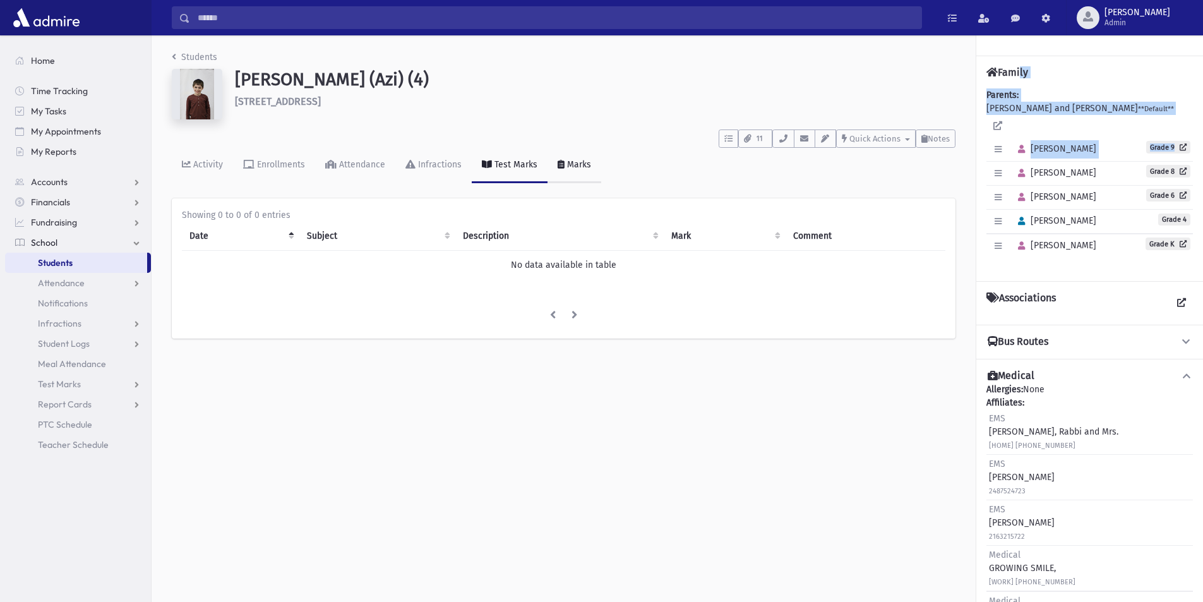
click at [576, 161] on div "Marks" at bounding box center [578, 164] width 27 height 11
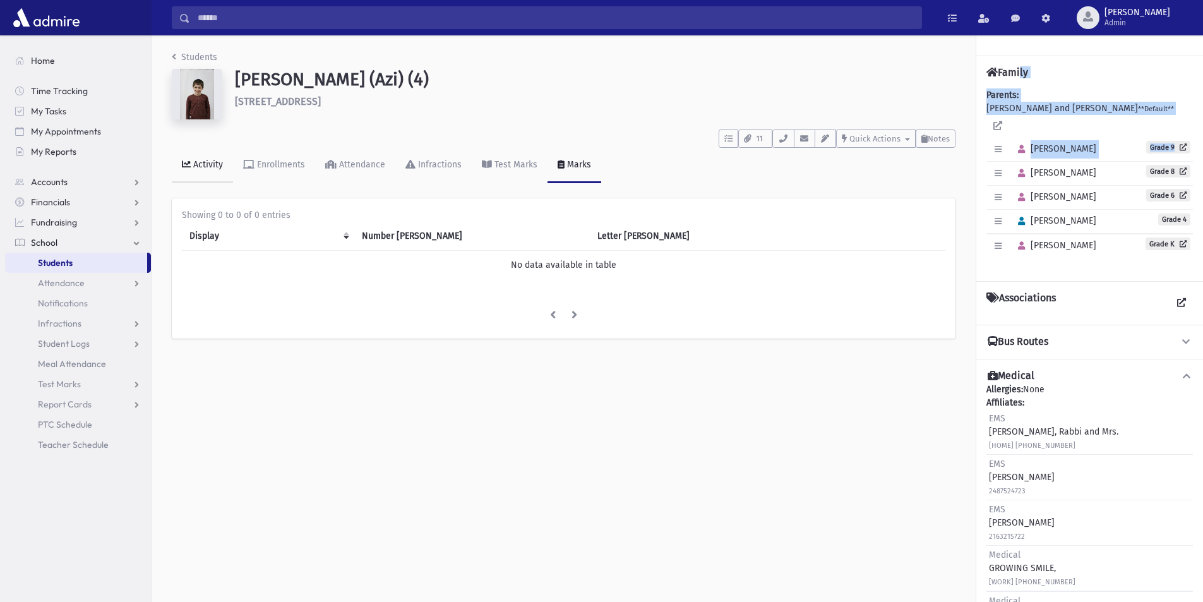
click at [198, 165] on div "Activity" at bounding box center [207, 164] width 32 height 11
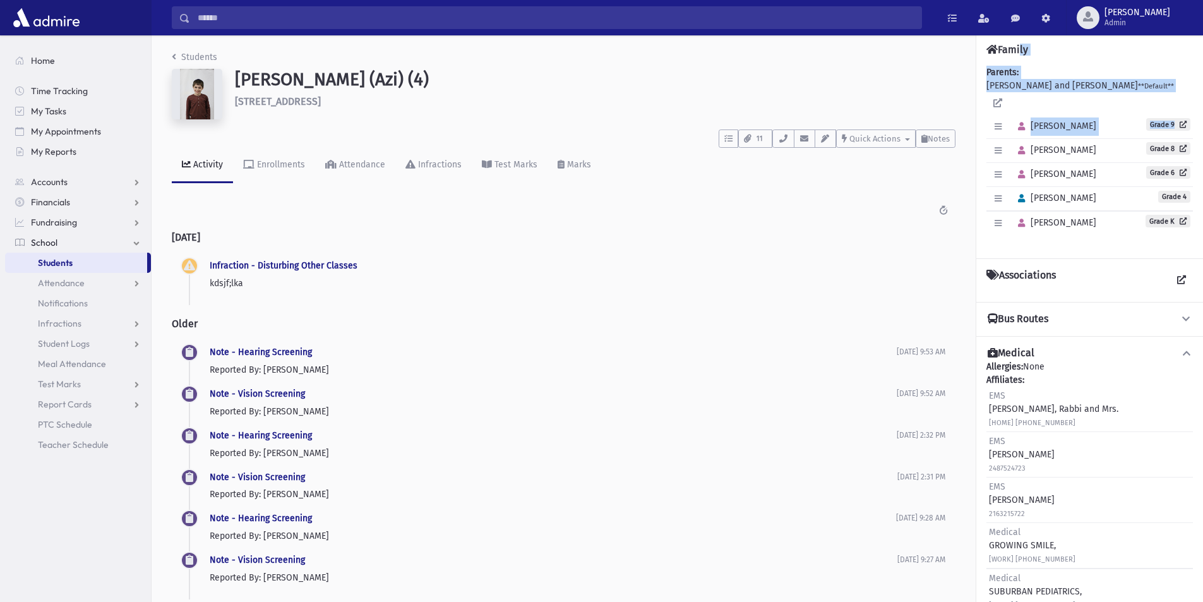
scroll to position [35, 0]
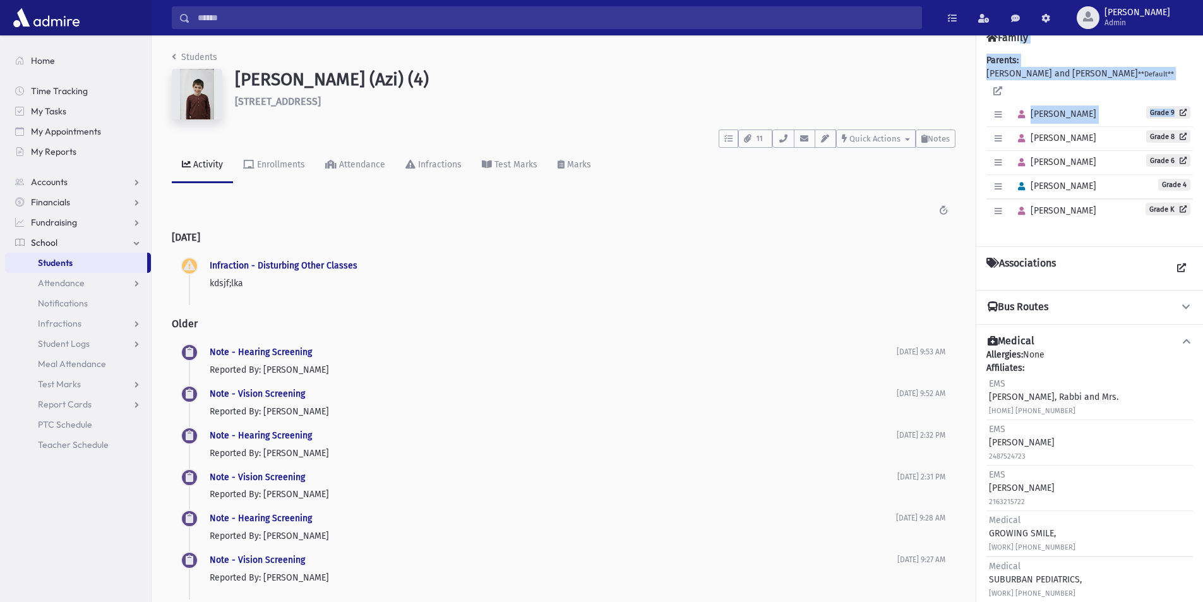
click at [1031, 301] on h4 "Bus Routes" at bounding box center [1018, 307] width 61 height 13
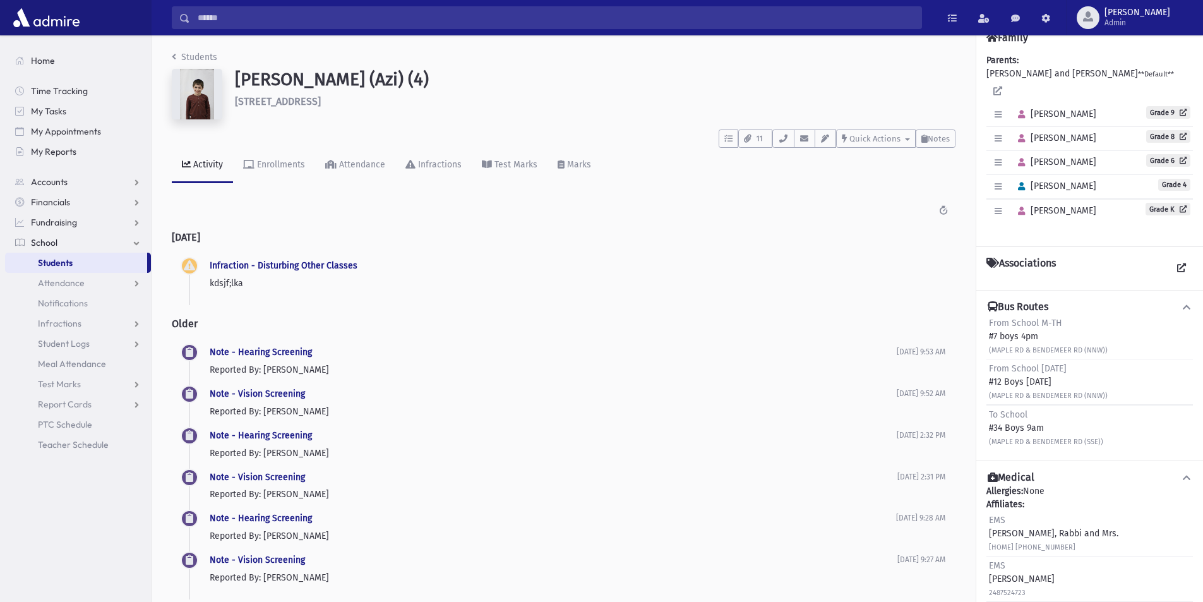
click at [1026, 257] on h4 "Associations" at bounding box center [1020, 268] width 69 height 23
drag, startPoint x: 1168, startPoint y: 253, endPoint x: 1154, endPoint y: 255, distance: 14.0
click at [1177, 263] on icon at bounding box center [1181, 267] width 9 height 9
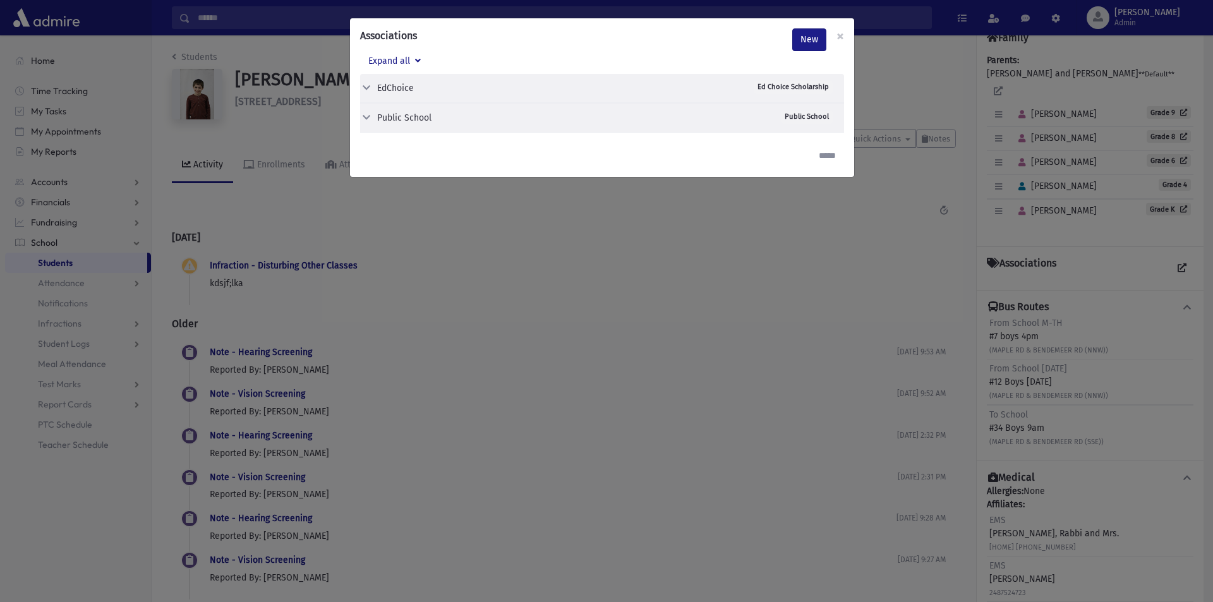
click at [407, 116] on div "Public School" at bounding box center [404, 117] width 54 height 13
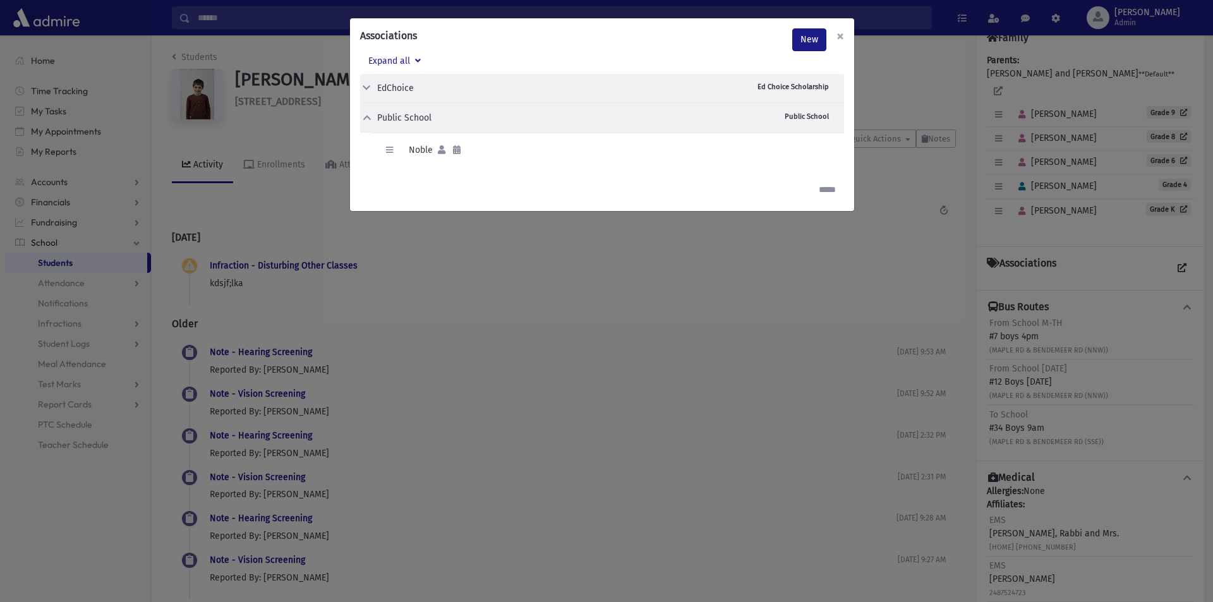
click at [837, 33] on span "×" at bounding box center [840, 36] width 8 height 18
